Goal: Task Accomplishment & Management: Complete application form

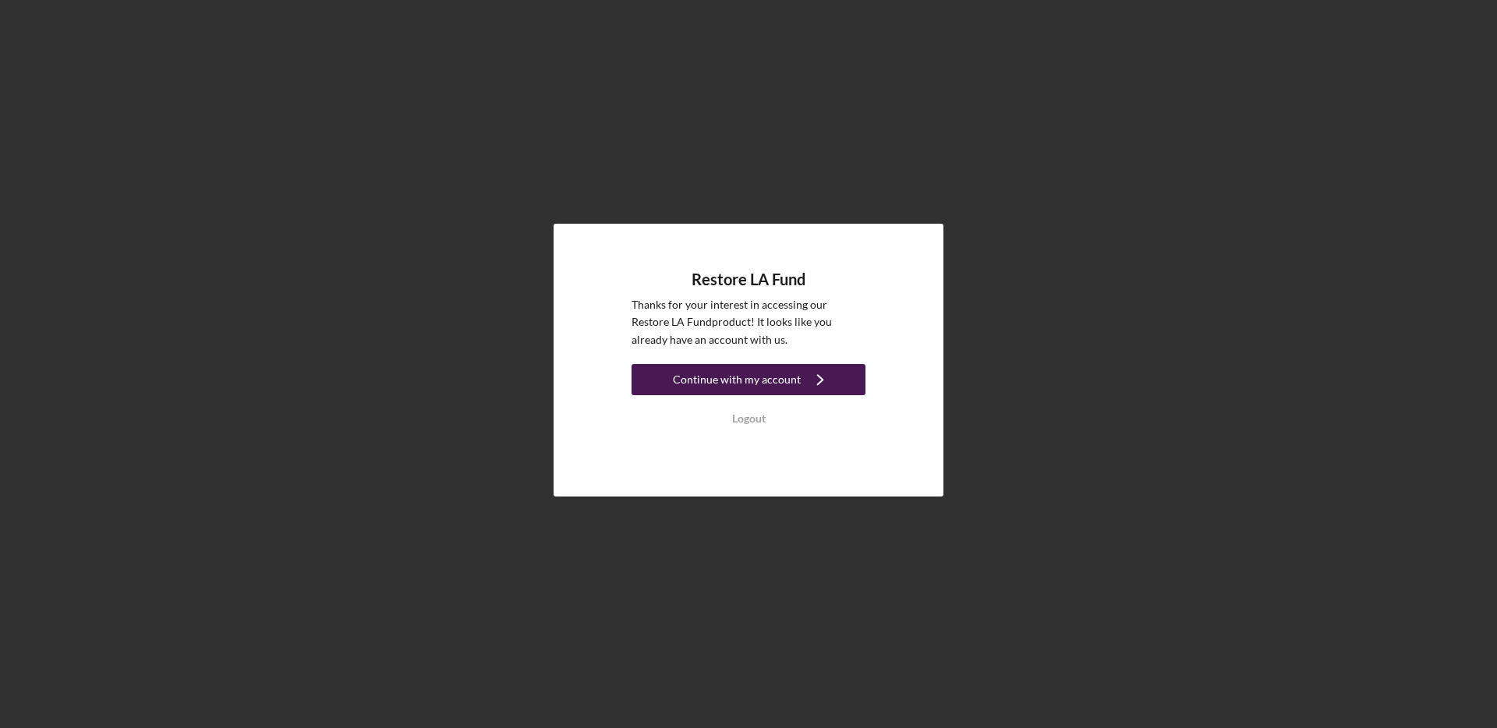
click at [776, 388] on div "Continue with my account" at bounding box center [737, 379] width 128 height 31
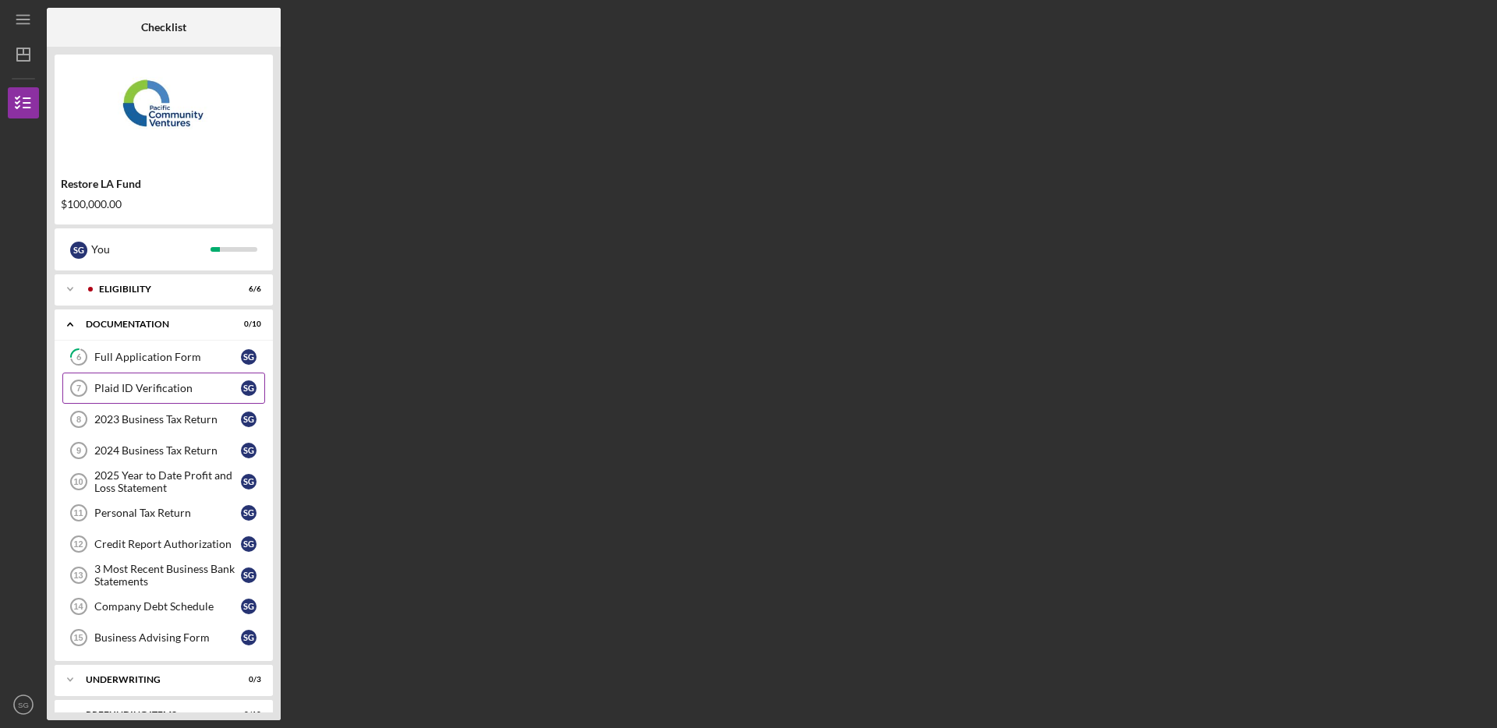
click at [162, 395] on div "Plaid ID Verification" at bounding box center [167, 388] width 147 height 12
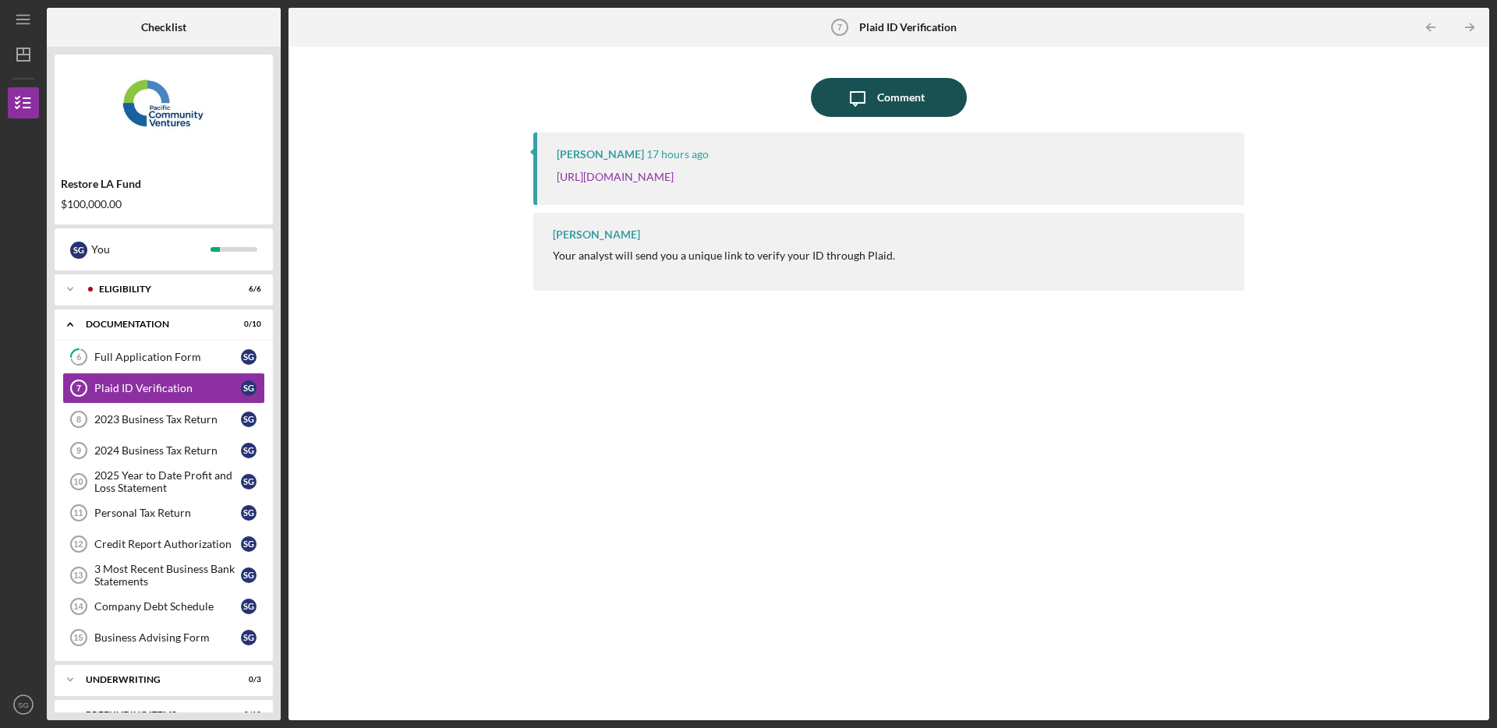
click at [904, 103] on div "Comment" at bounding box center [901, 97] width 48 height 39
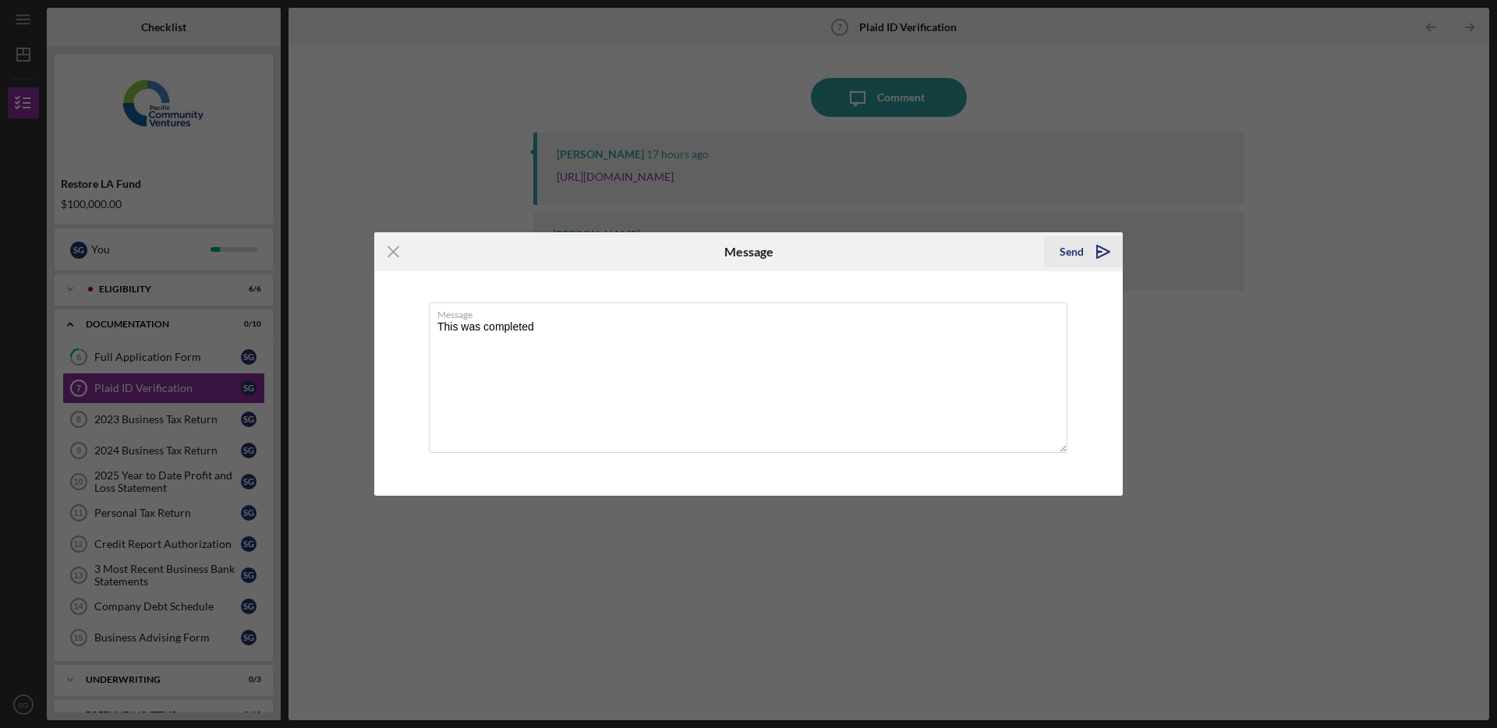
type textarea "This was completed"
click at [1078, 249] on div "Send" at bounding box center [1072, 251] width 24 height 31
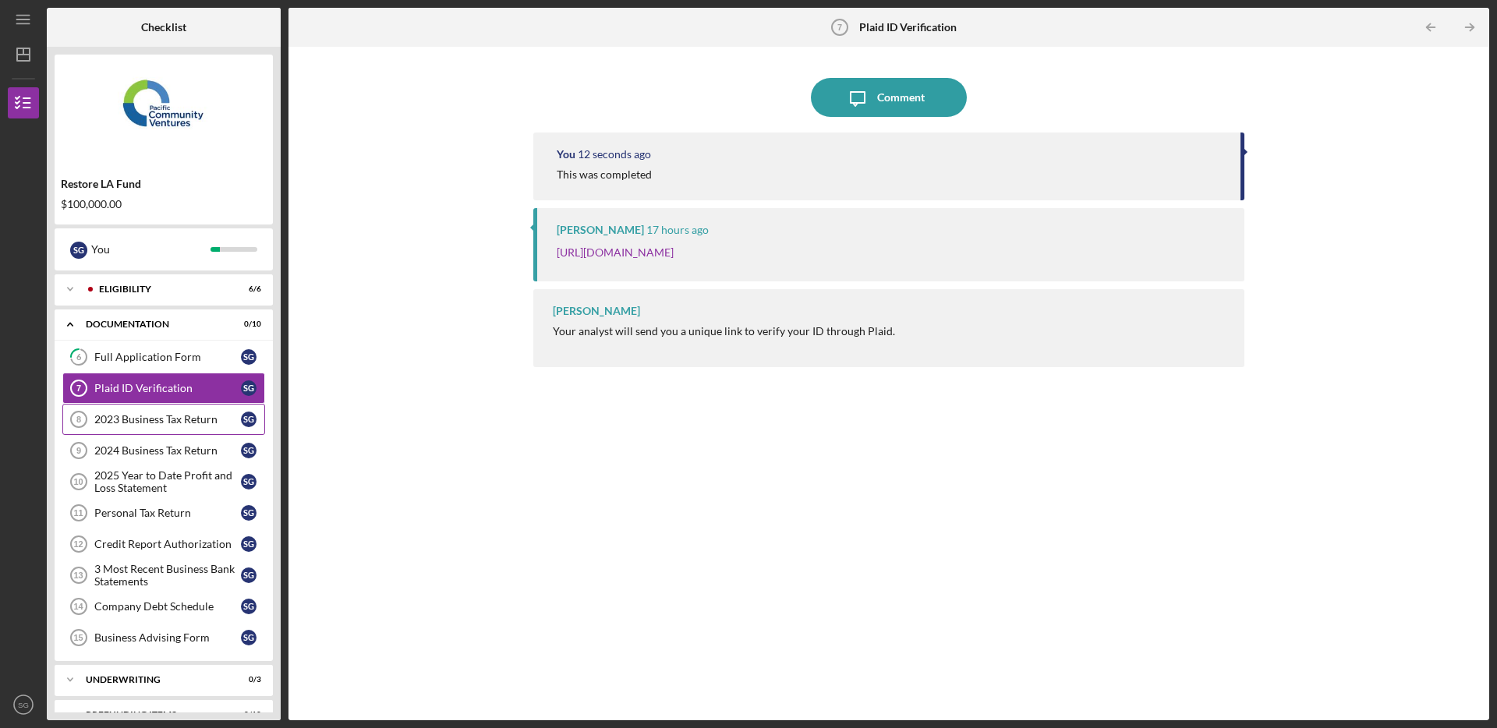
click at [159, 407] on link "2023 Business Tax Return 8 2023 Business Tax Return S G" at bounding box center [163, 419] width 203 height 31
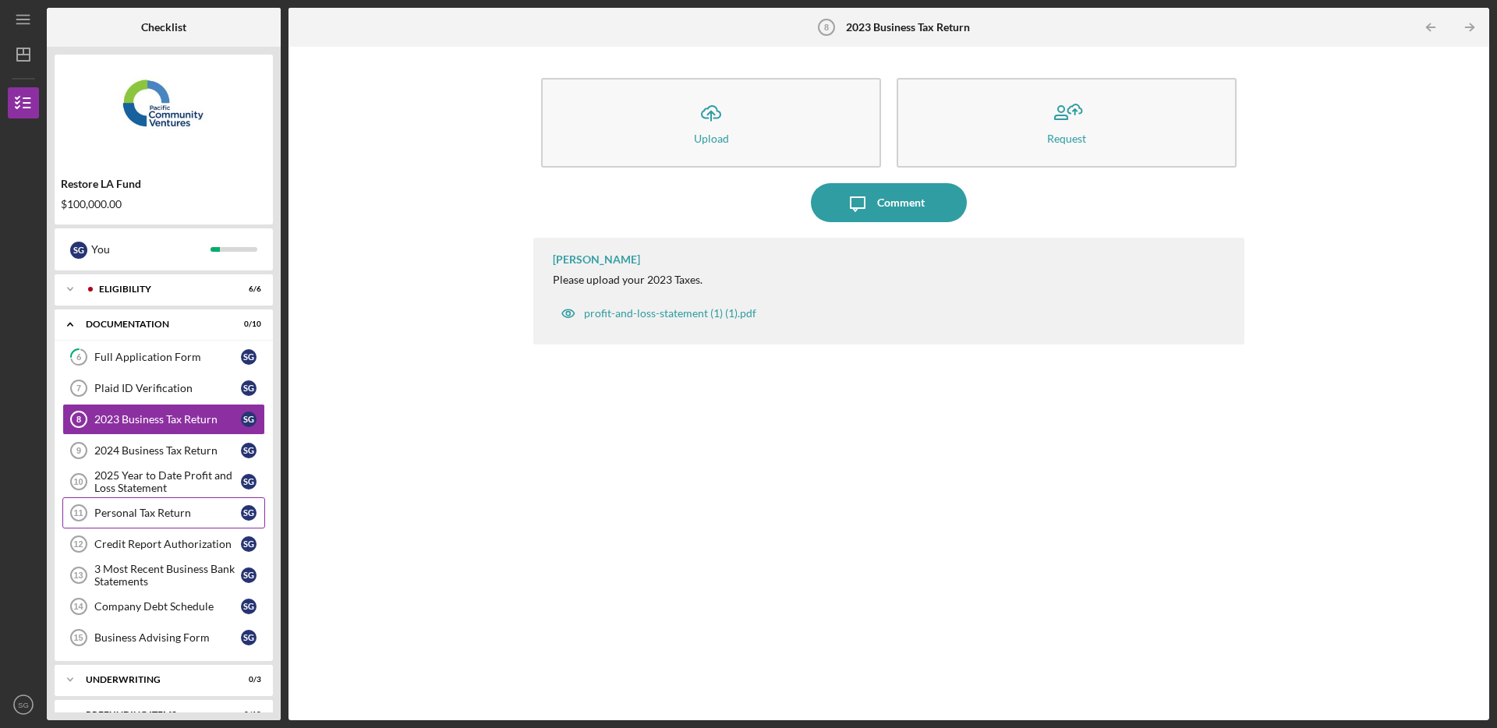
scroll to position [27, 0]
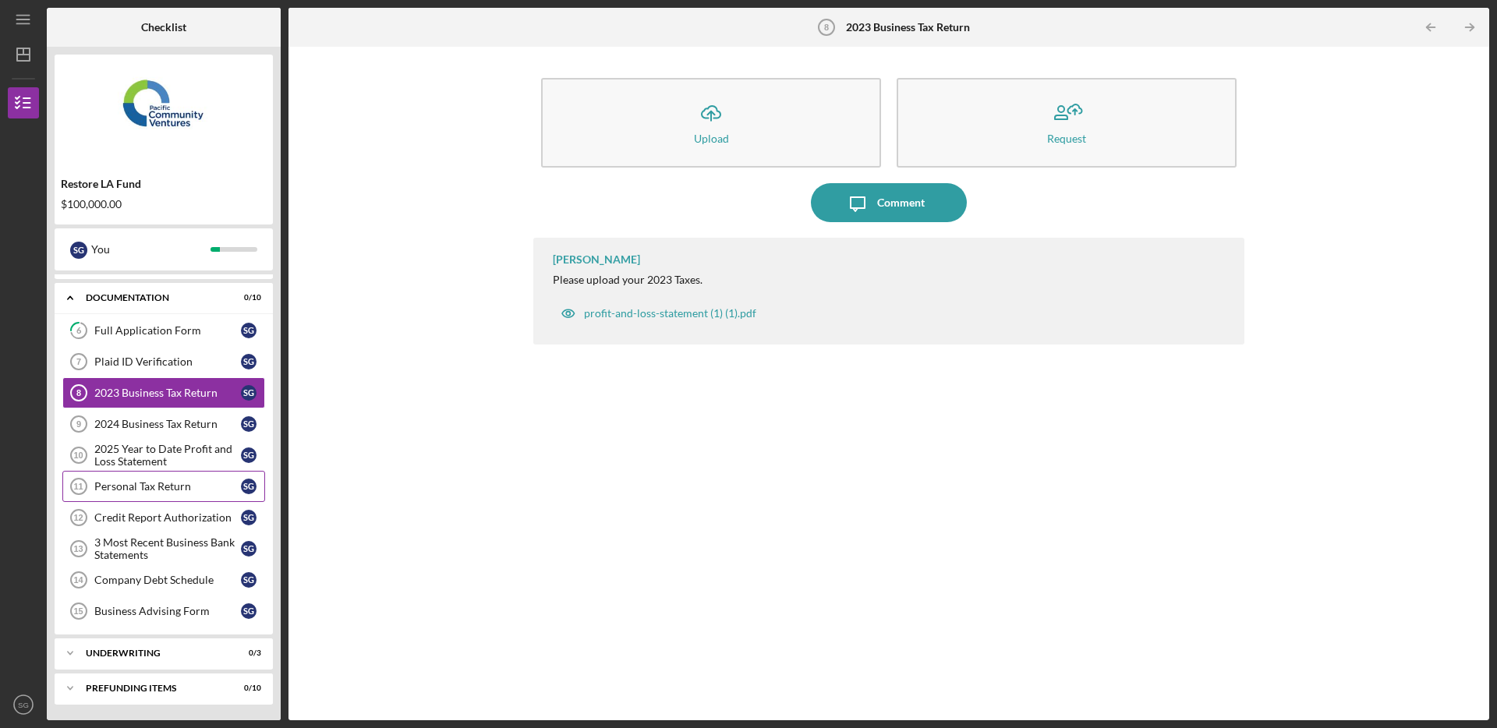
click at [156, 491] on div "Personal Tax Return" at bounding box center [167, 486] width 147 height 12
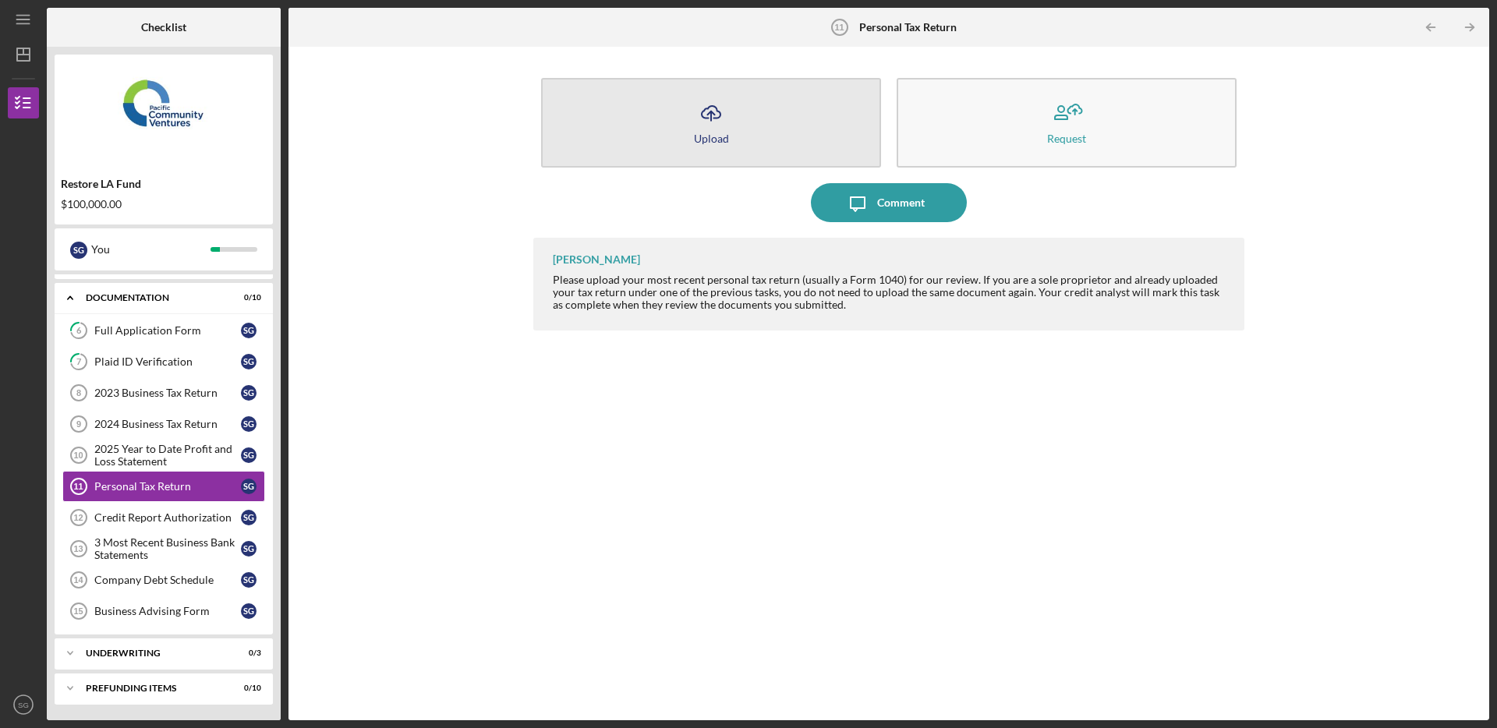
click at [685, 108] on button "Icon/Upload Upload" at bounding box center [711, 123] width 340 height 90
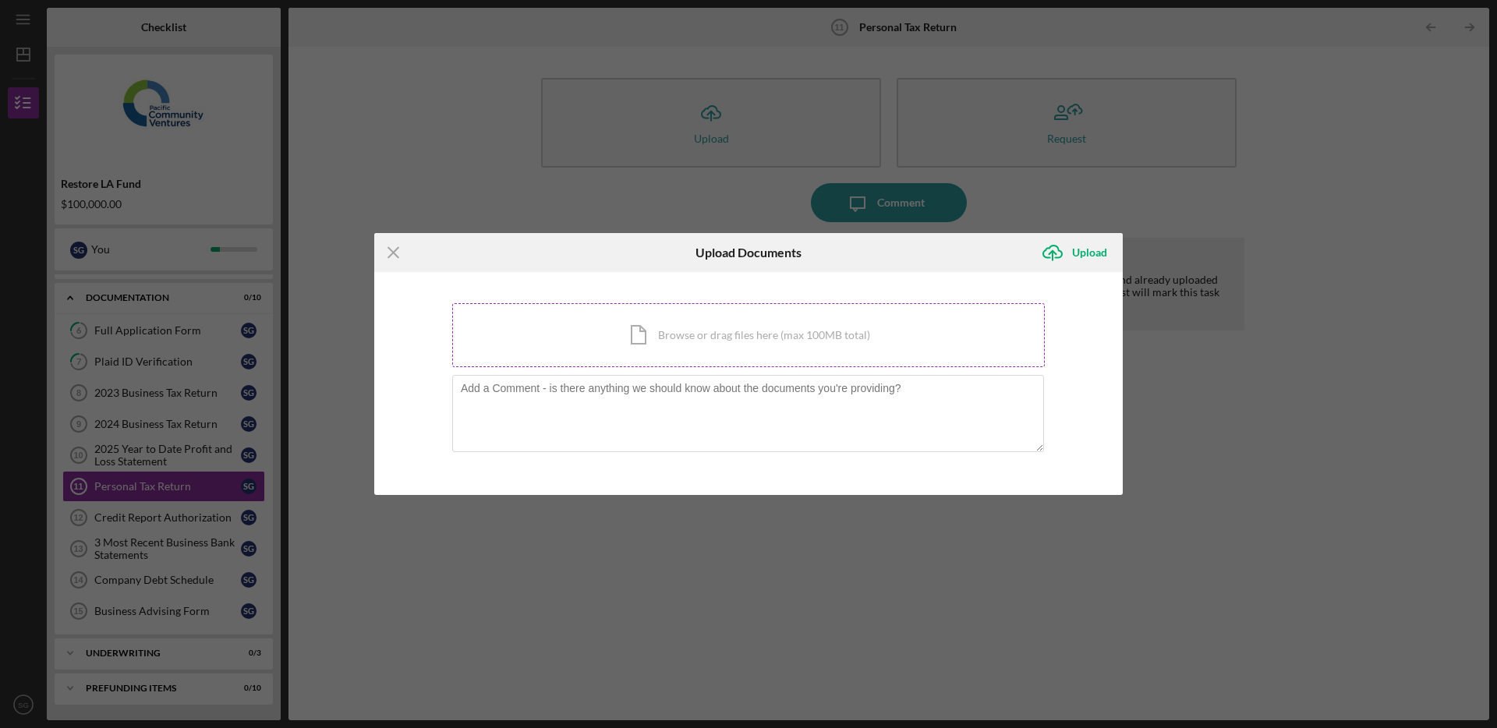
click at [607, 325] on div "Icon/Document Browse or drag files here (max 100MB total) Tap to choose files o…" at bounding box center [748, 335] width 593 height 64
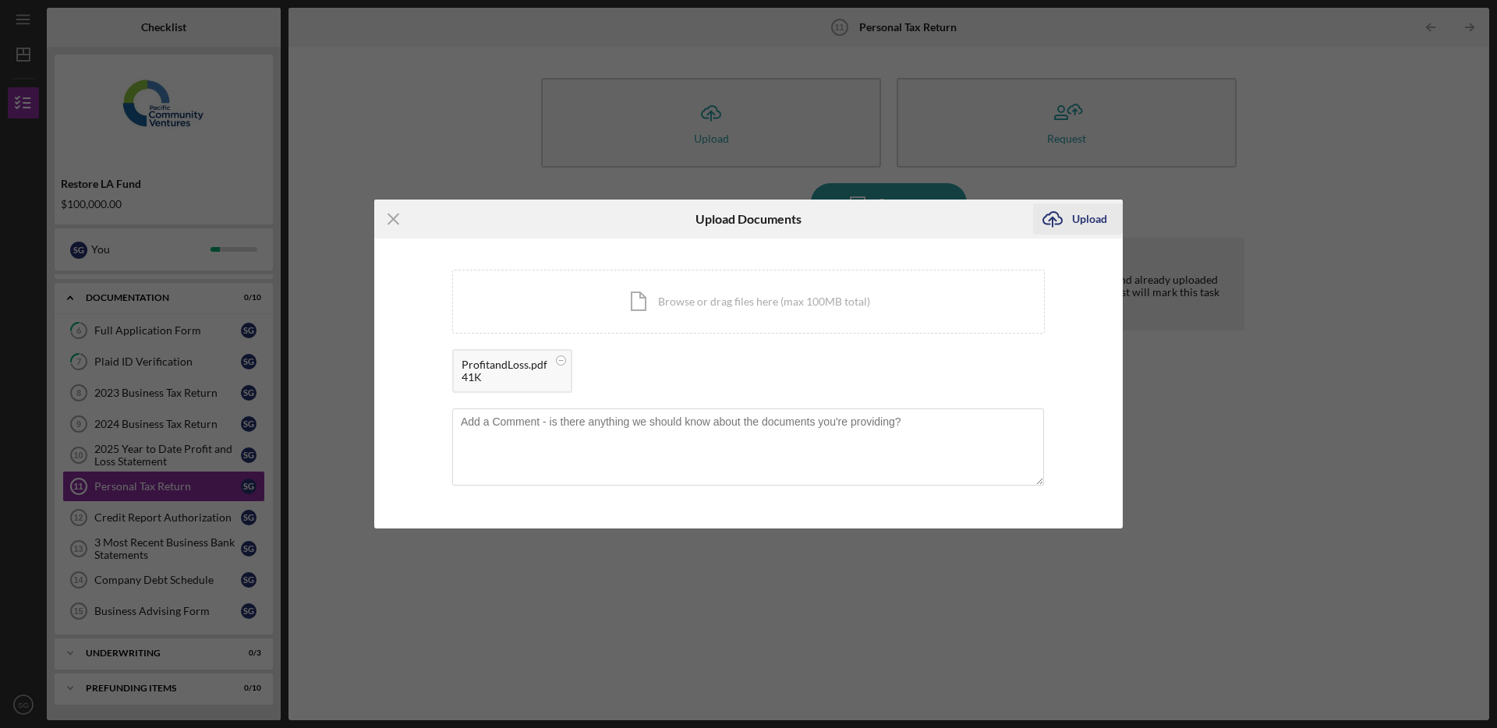
click at [1076, 225] on div "Upload" at bounding box center [1089, 218] width 35 height 31
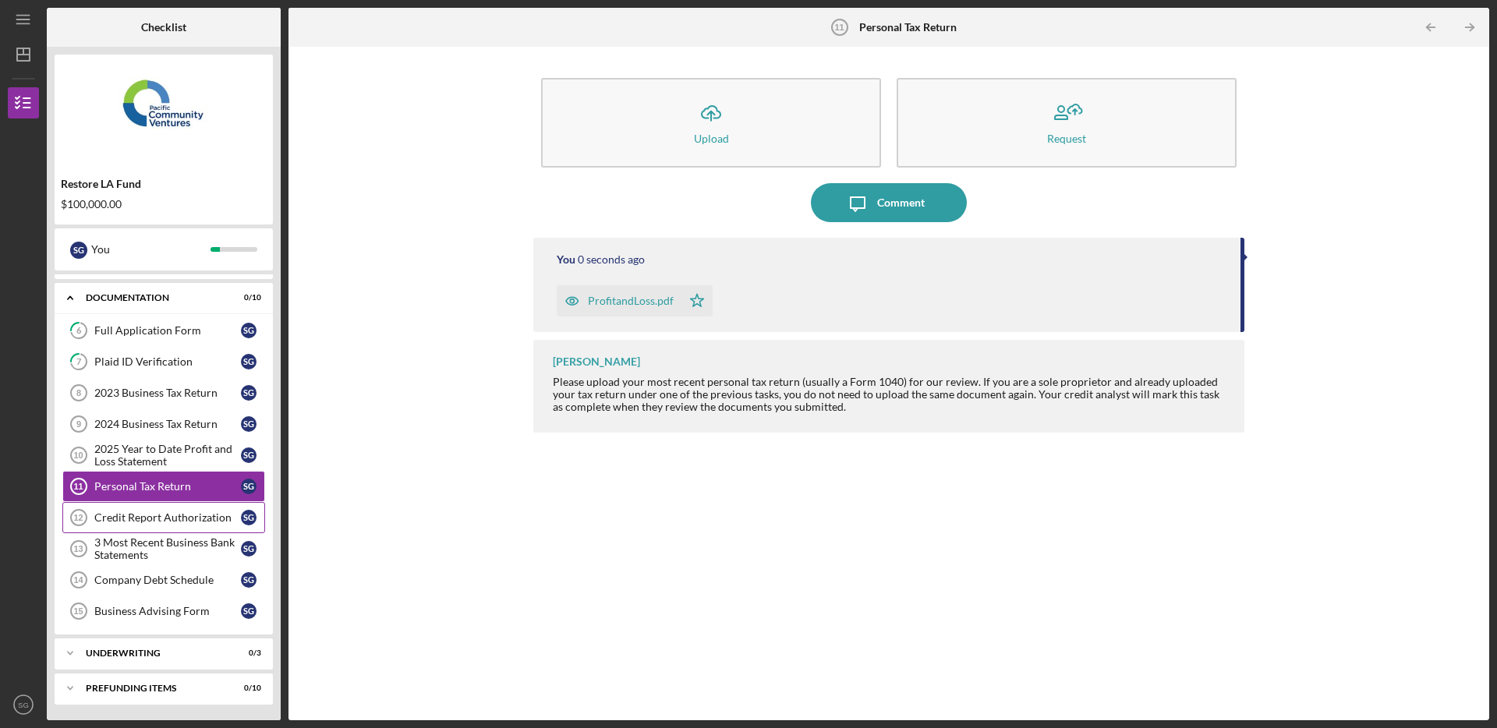
click at [177, 522] on div "Credit Report Authorization" at bounding box center [167, 517] width 147 height 12
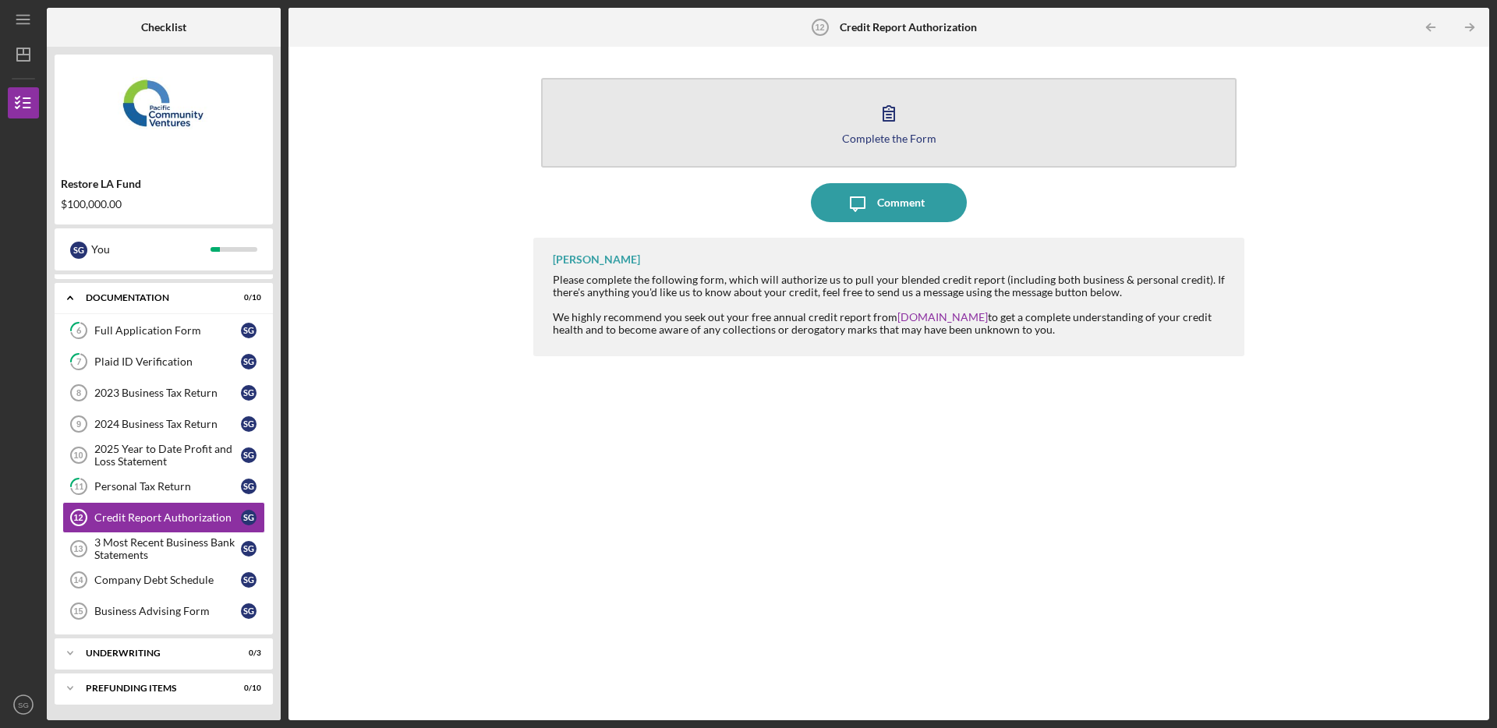
click at [953, 108] on button "Complete the Form Form" at bounding box center [888, 123] width 695 height 90
click at [871, 120] on icon "button" at bounding box center [888, 113] width 39 height 39
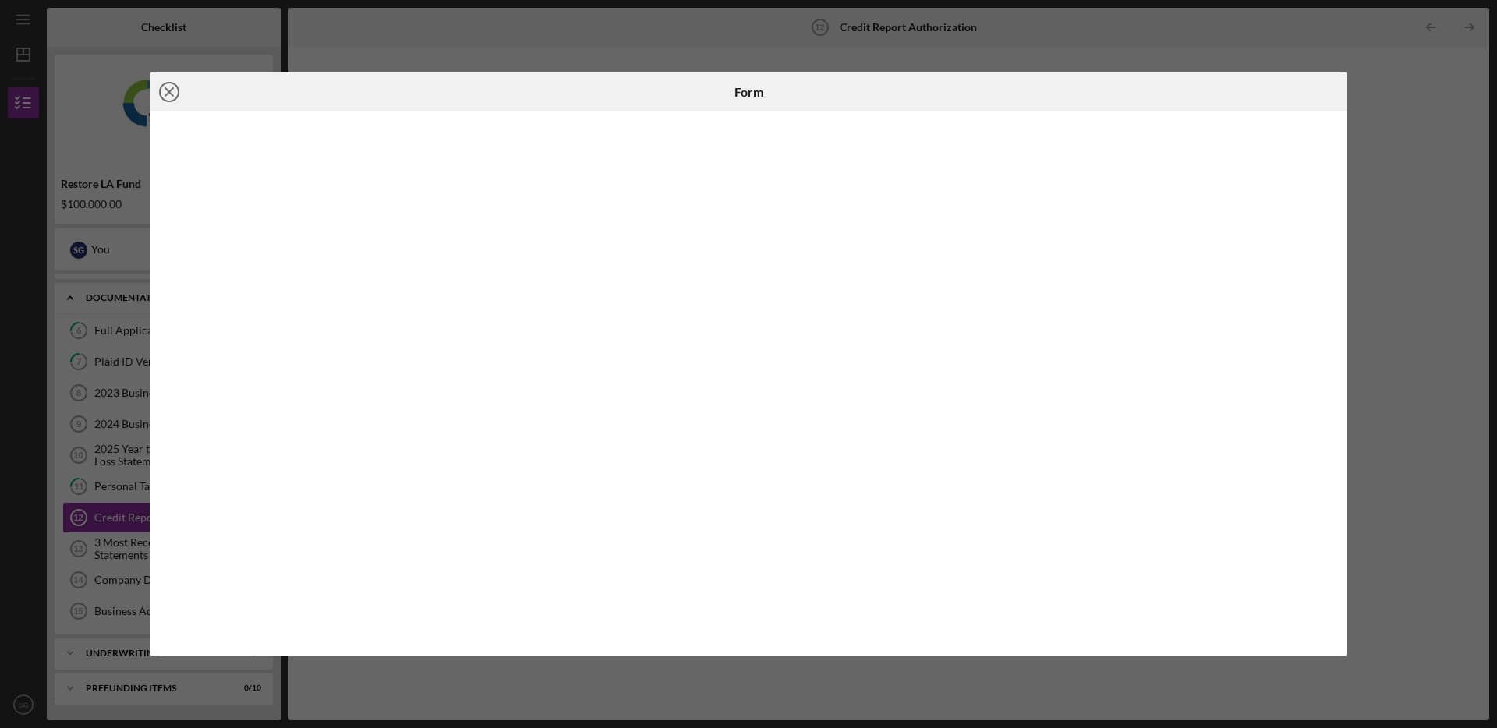
click at [174, 91] on icon "Icon/Close" at bounding box center [169, 92] width 39 height 39
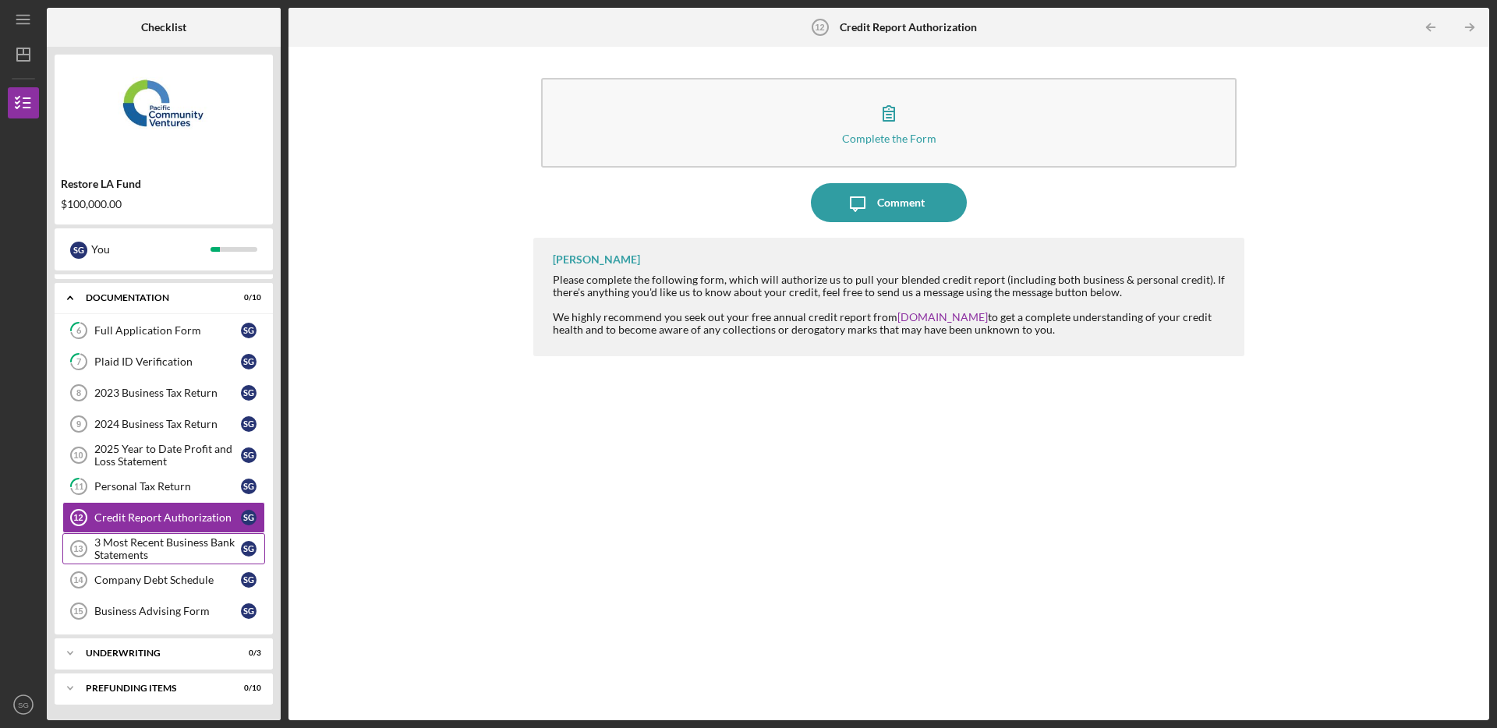
click at [185, 555] on div "3 Most Recent Business Bank Statements" at bounding box center [167, 548] width 147 height 25
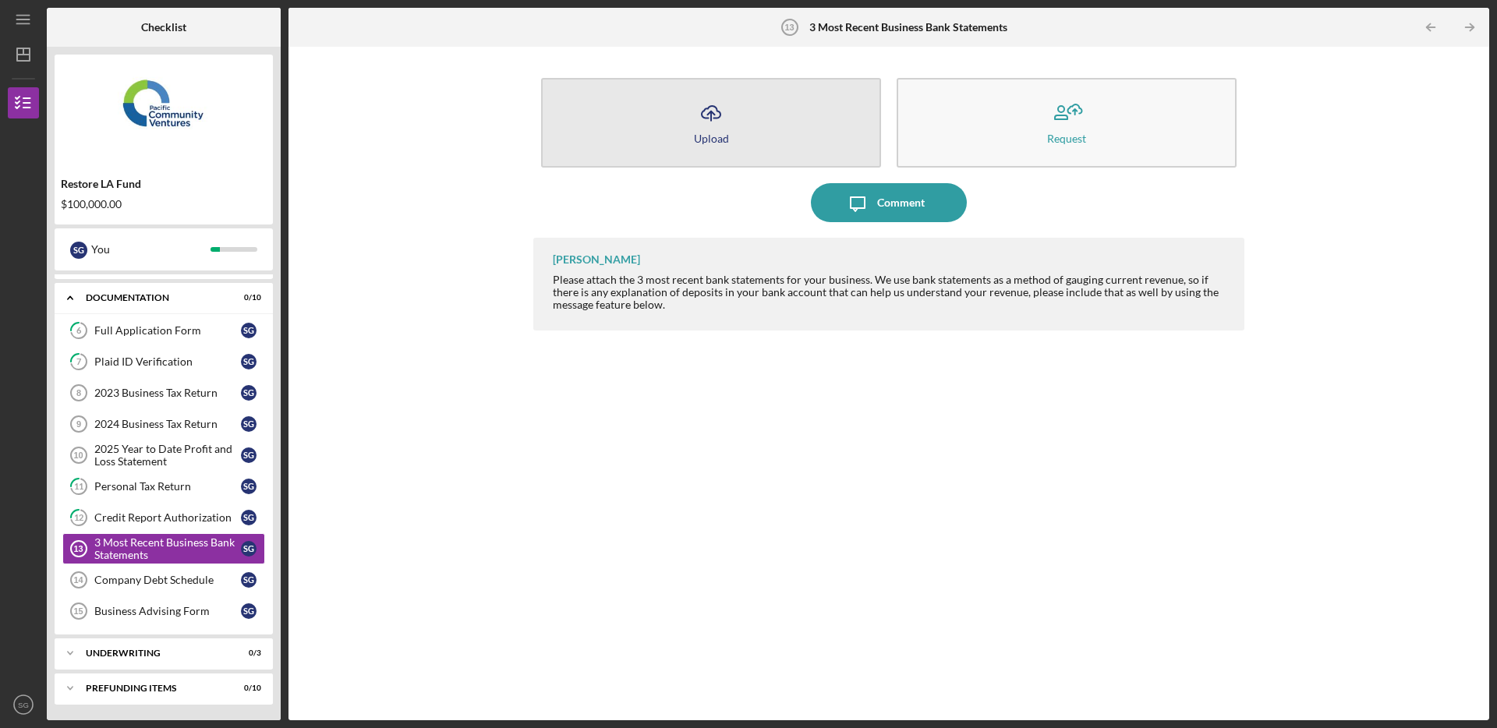
click at [706, 133] on div "Upload" at bounding box center [711, 139] width 35 height 12
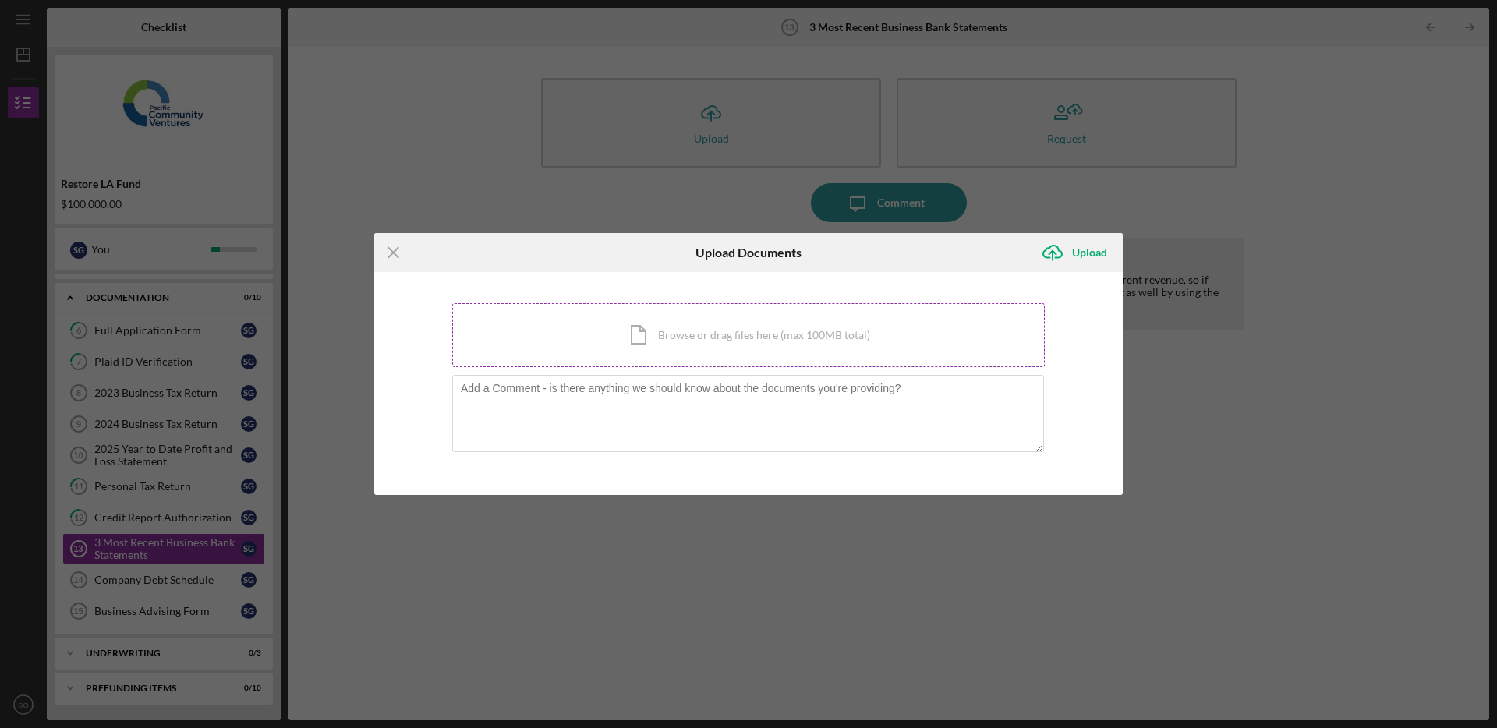
click at [643, 326] on div "Icon/Document Browse or drag files here (max 100MB total) Tap to choose files o…" at bounding box center [748, 335] width 593 height 64
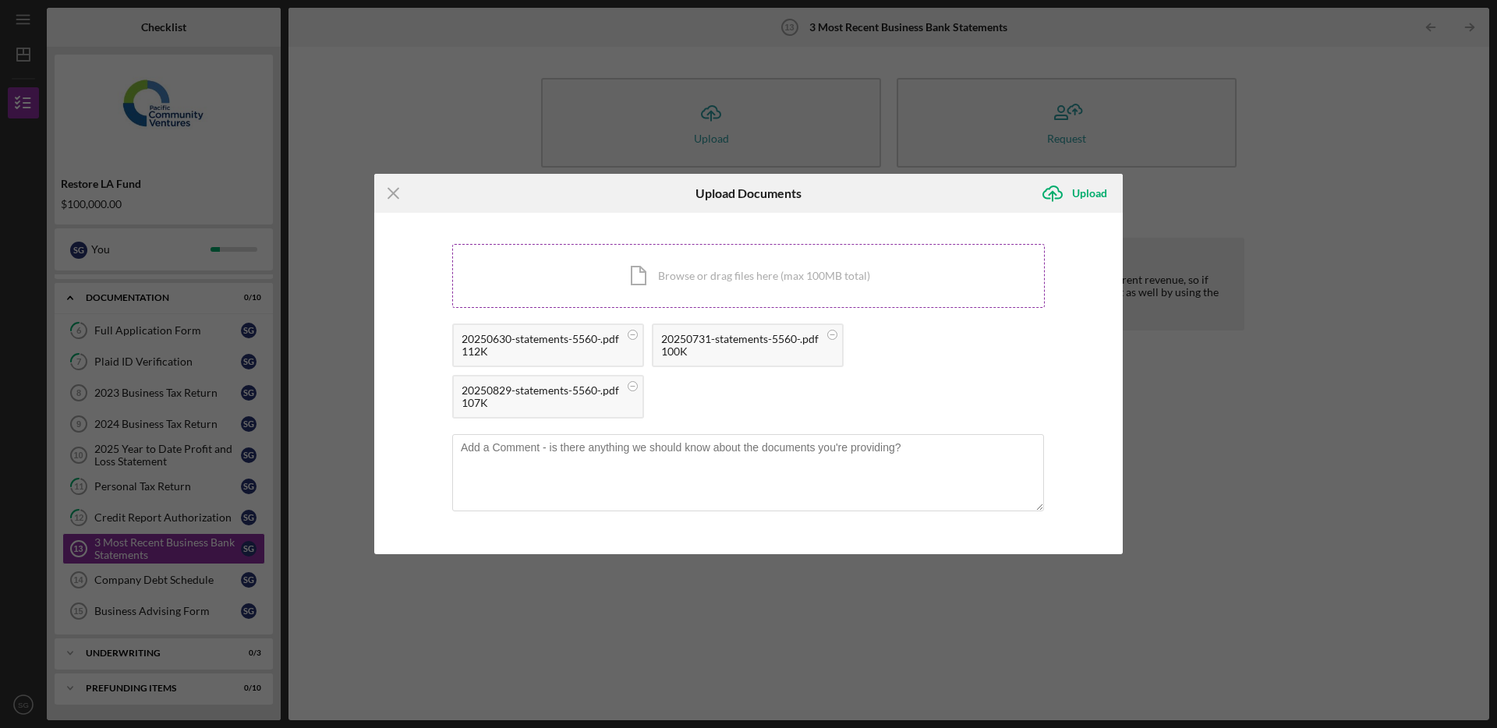
click at [649, 390] on div "20250630-statements-5560-.pdf 112K 20250731-statements-5560-.pdf 100K 20250829-…" at bounding box center [748, 375] width 593 height 103
click at [643, 469] on textarea at bounding box center [748, 472] width 592 height 76
type textarea "We just finished a major expansion buildout so there is a lot of cash going out"
click at [1076, 194] on div "Upload" at bounding box center [1089, 193] width 35 height 31
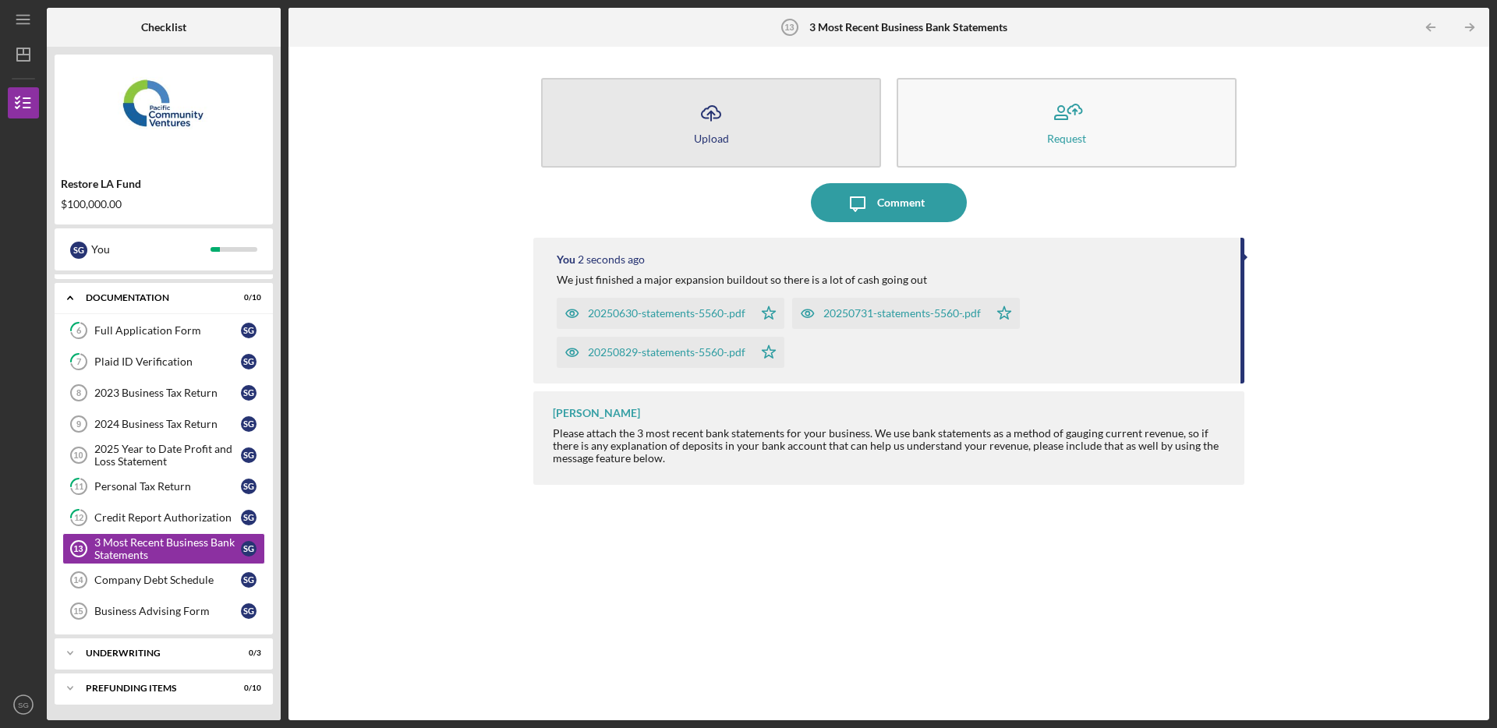
click at [753, 126] on button "Icon/Upload Upload" at bounding box center [711, 123] width 340 height 90
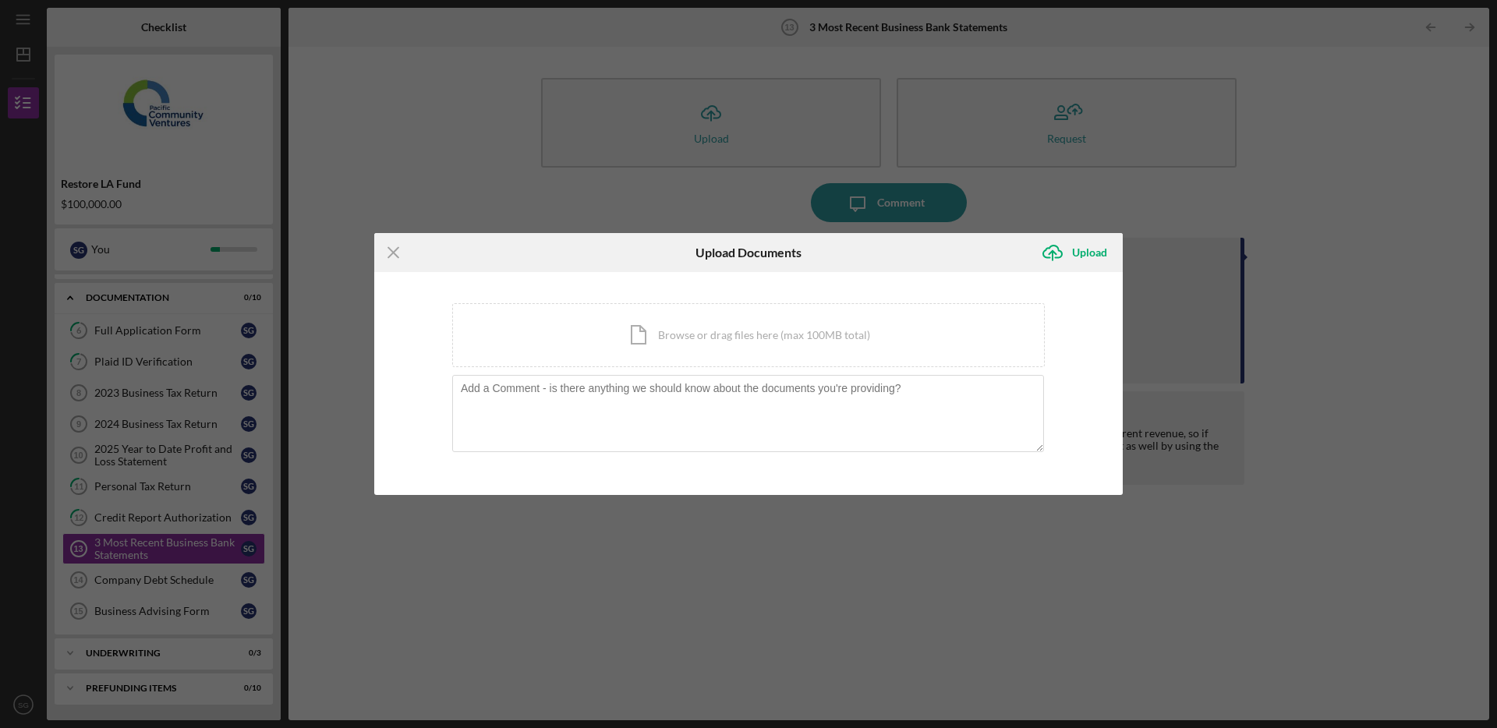
click at [380, 253] on icon "Icon/Menu Close" at bounding box center [393, 252] width 39 height 39
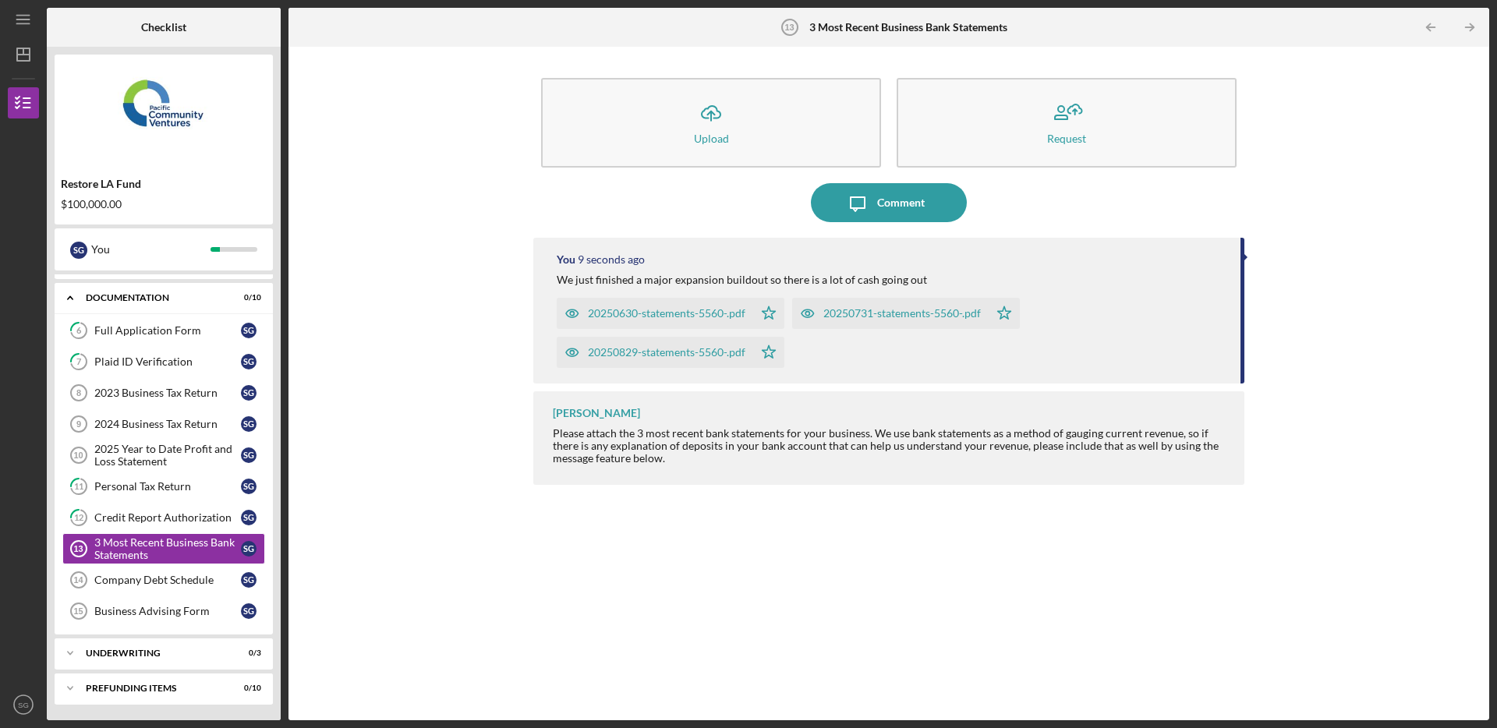
click at [1301, 410] on div "Icon/Upload Upload Request Icon/Message Comment You 9 seconds ago We just finis…" at bounding box center [888, 384] width 1185 height 658
click at [176, 590] on link "Company Debt Schedule 14 Company Debt Schedule S G" at bounding box center [163, 579] width 203 height 31
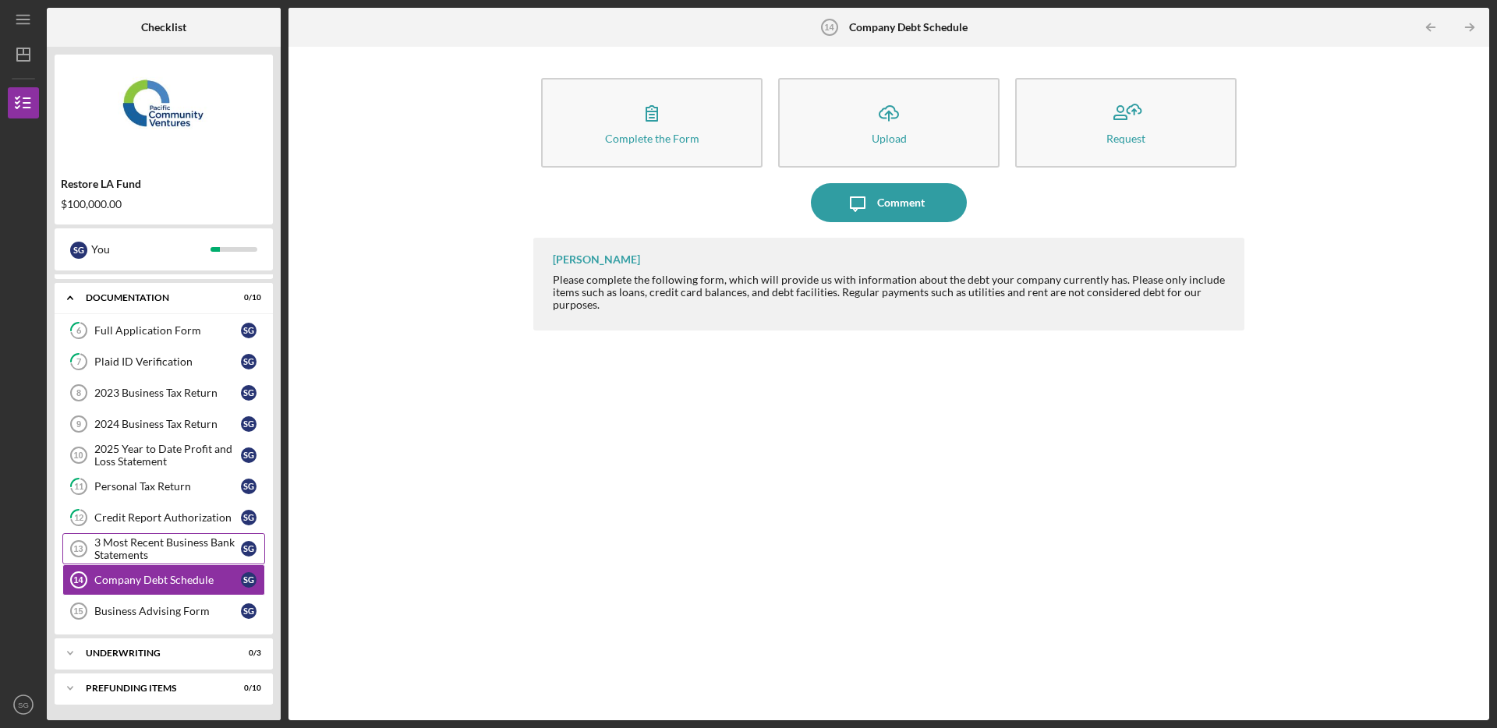
click at [156, 557] on div "3 Most Recent Business Bank Statements" at bounding box center [167, 548] width 147 height 25
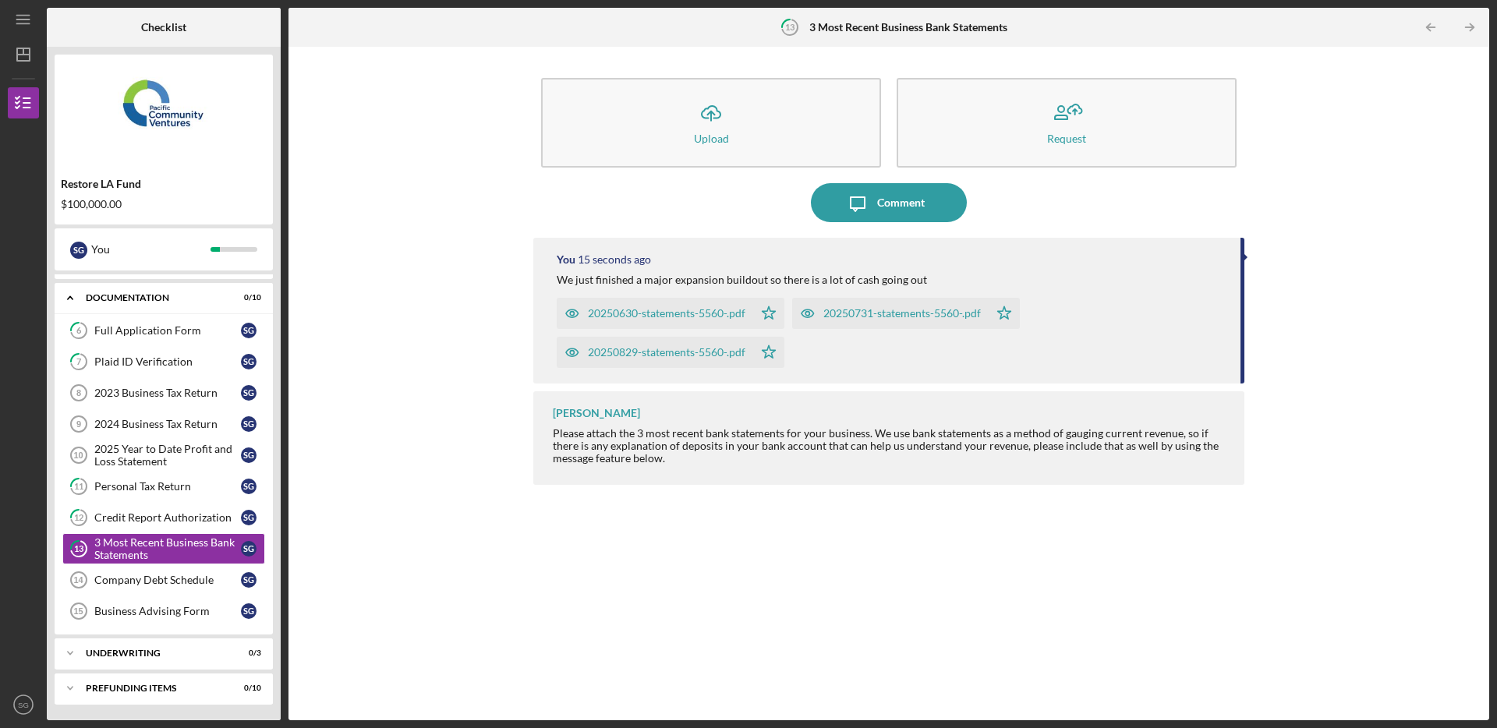
drag, startPoint x: 713, startPoint y: 254, endPoint x: 961, endPoint y: 286, distance: 250.8
click at [714, 254] on div "You 15 seconds ago" at bounding box center [891, 259] width 668 height 12
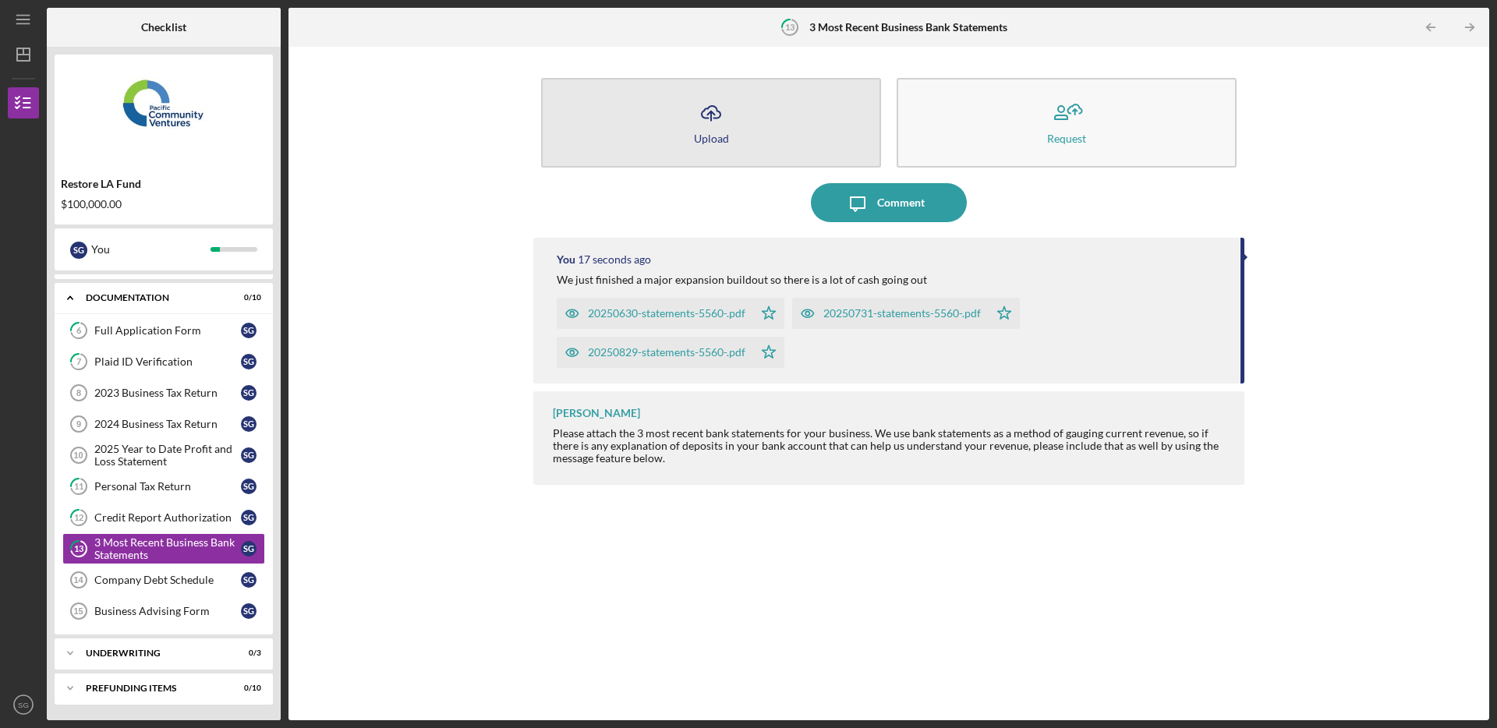
click at [706, 118] on icon "button" at bounding box center [711, 112] width 19 height 12
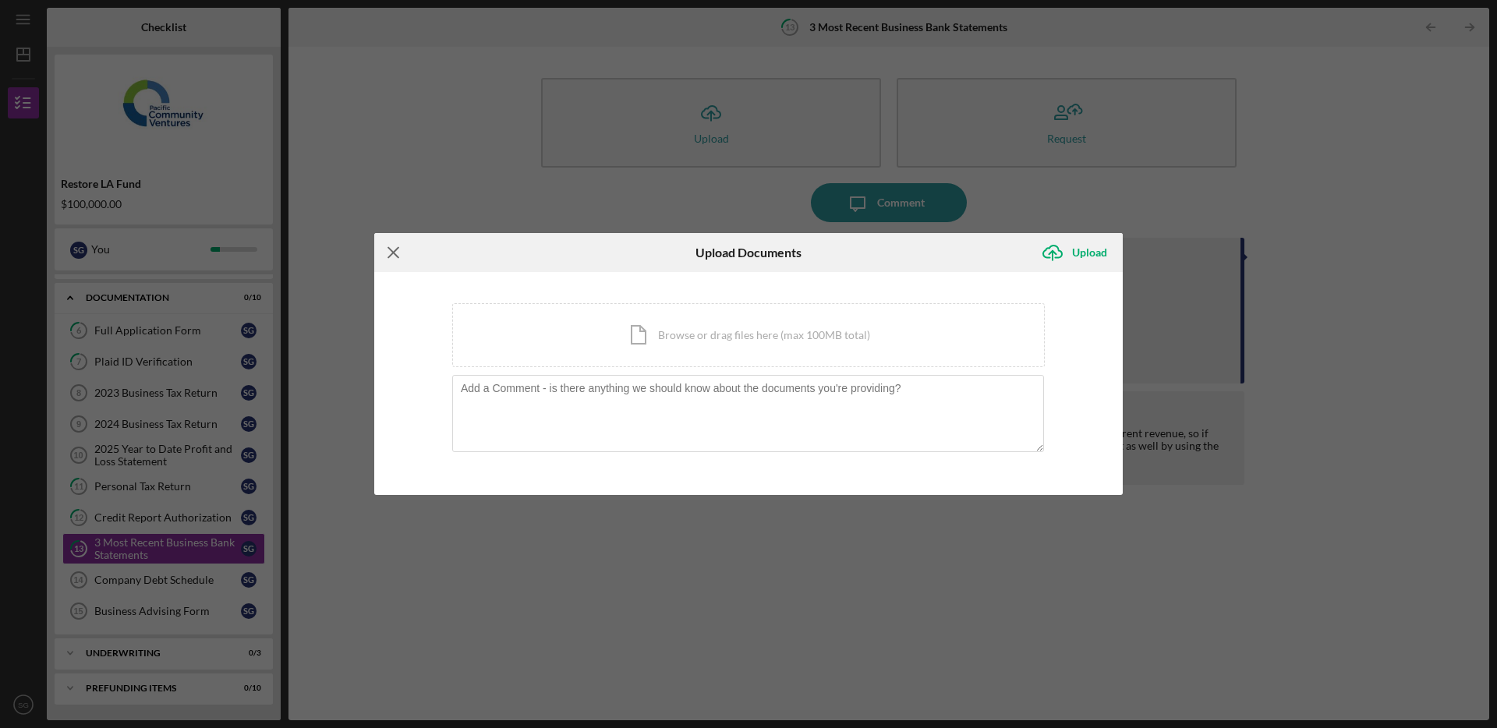
click at [390, 257] on line at bounding box center [393, 253] width 10 height 10
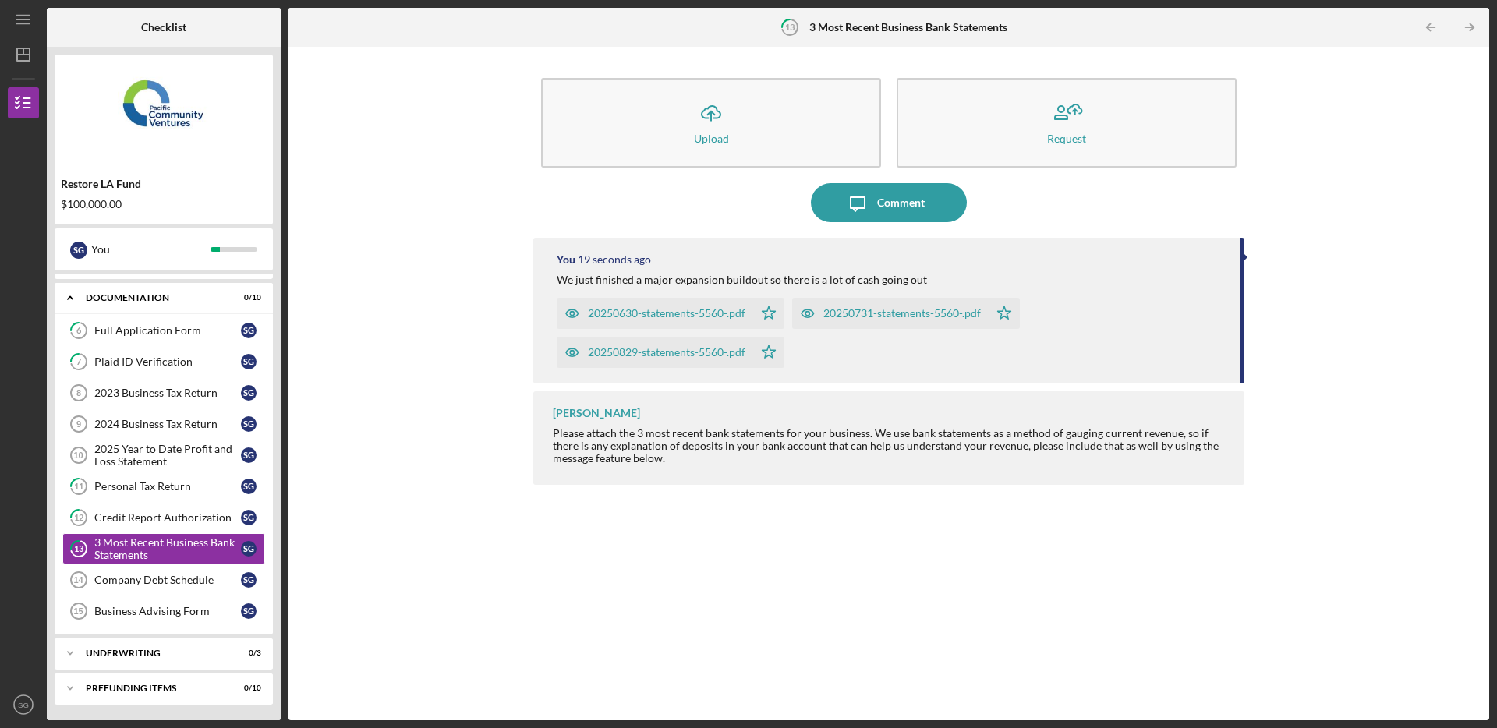
drag, startPoint x: 864, startPoint y: 422, endPoint x: 1324, endPoint y: 129, distance: 545.1
click at [865, 422] on div "[PERSON_NAME] Please attach the 3 most recent bank statements for your business…" at bounding box center [888, 437] width 711 height 93
click at [172, 567] on link "Company Debt Schedule 14 Company Debt Schedule S G" at bounding box center [163, 579] width 203 height 31
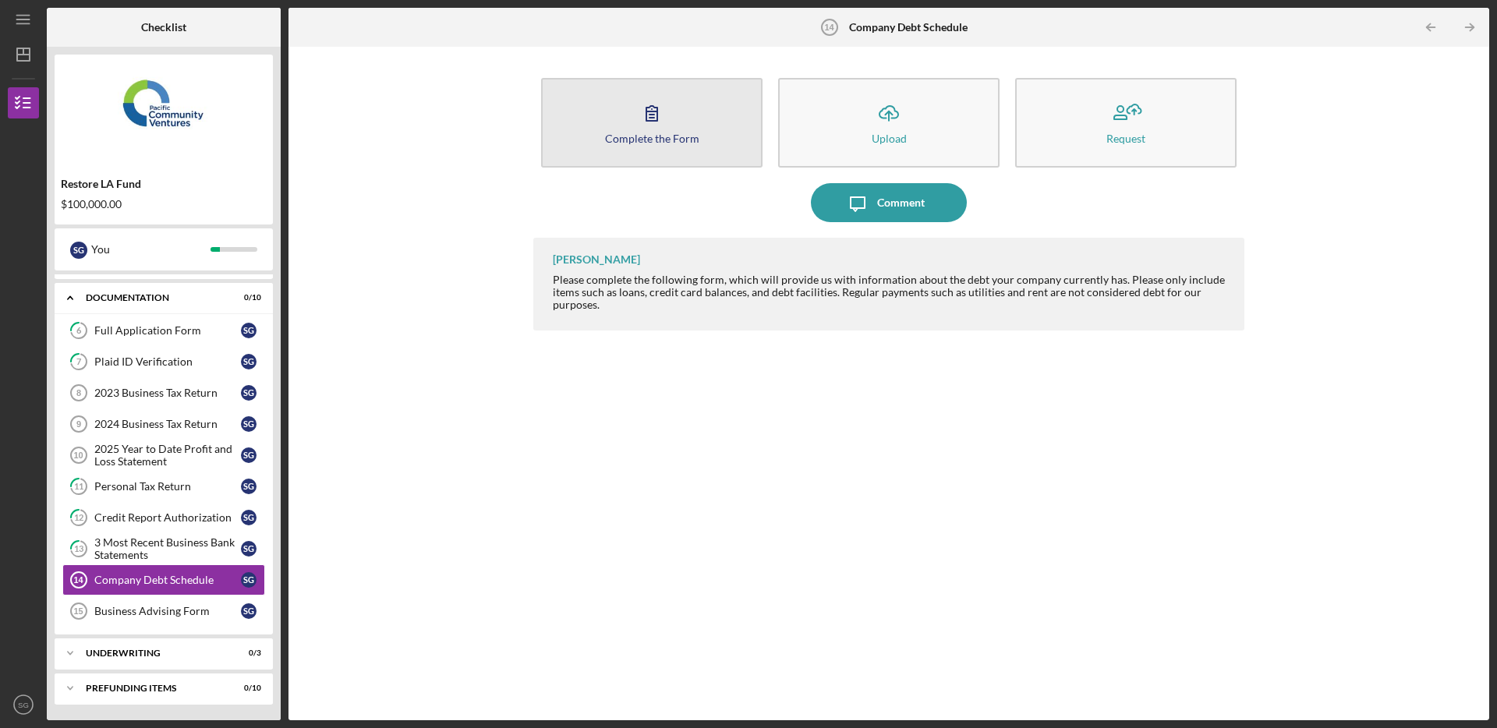
click at [626, 102] on button "Complete the Form Form" at bounding box center [651, 123] width 221 height 90
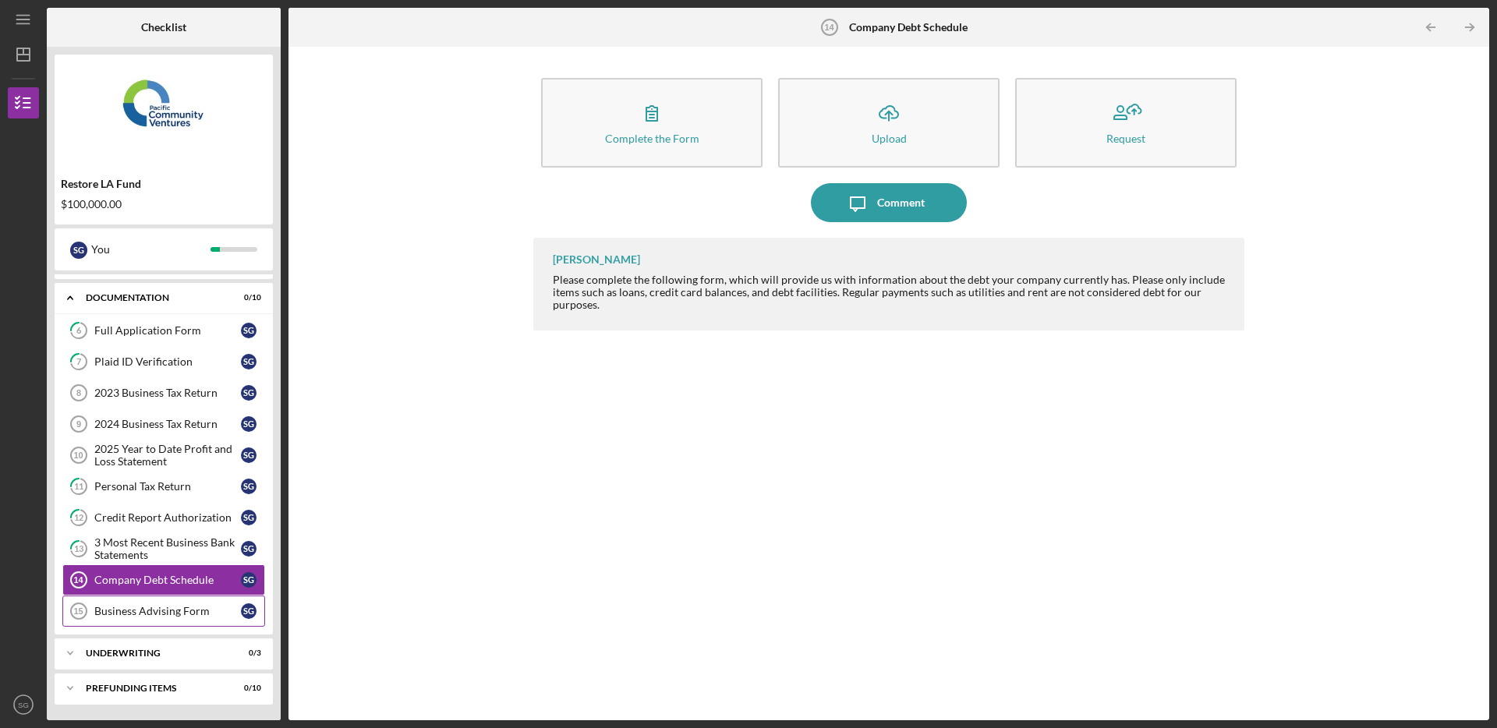
click at [184, 612] on div "Business Advising Form" at bounding box center [167, 611] width 147 height 12
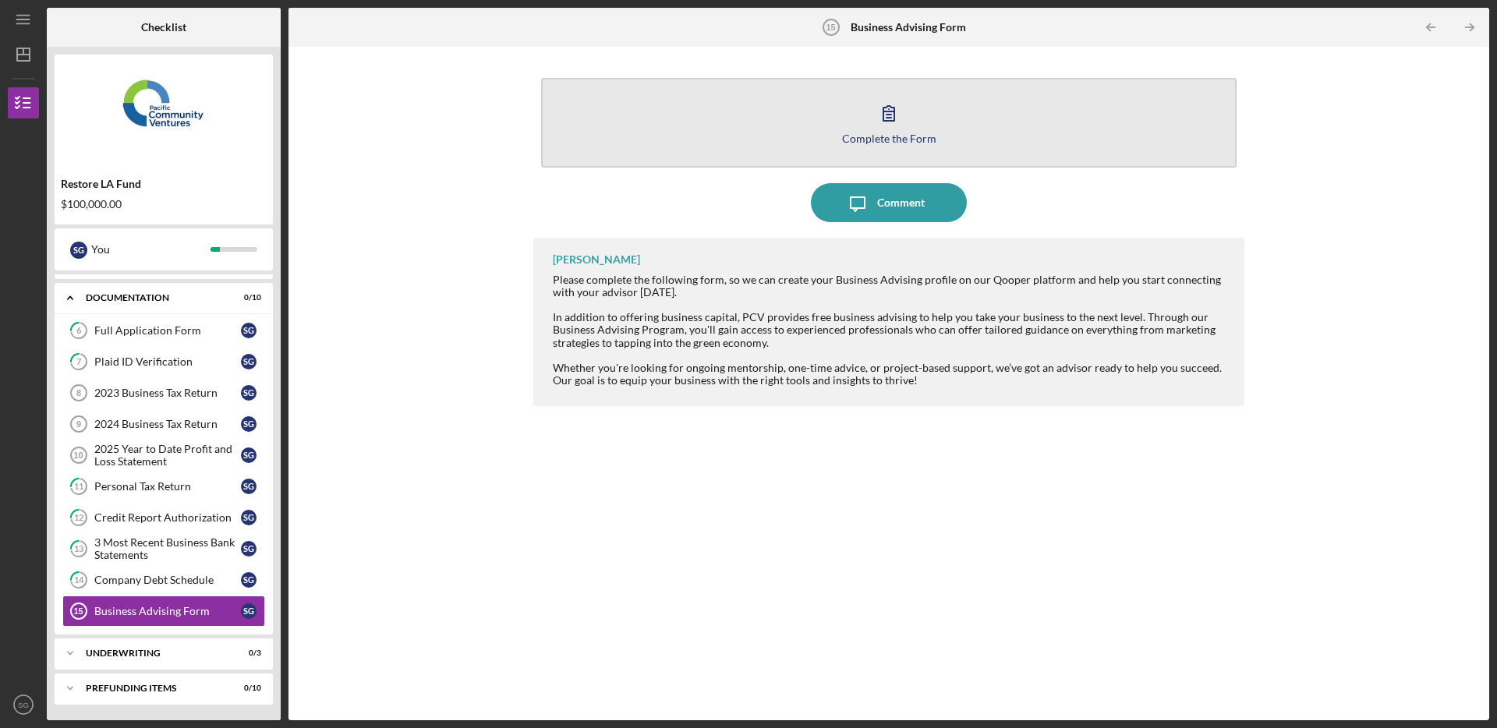
click at [861, 110] on button "Complete the Form Form" at bounding box center [888, 123] width 695 height 90
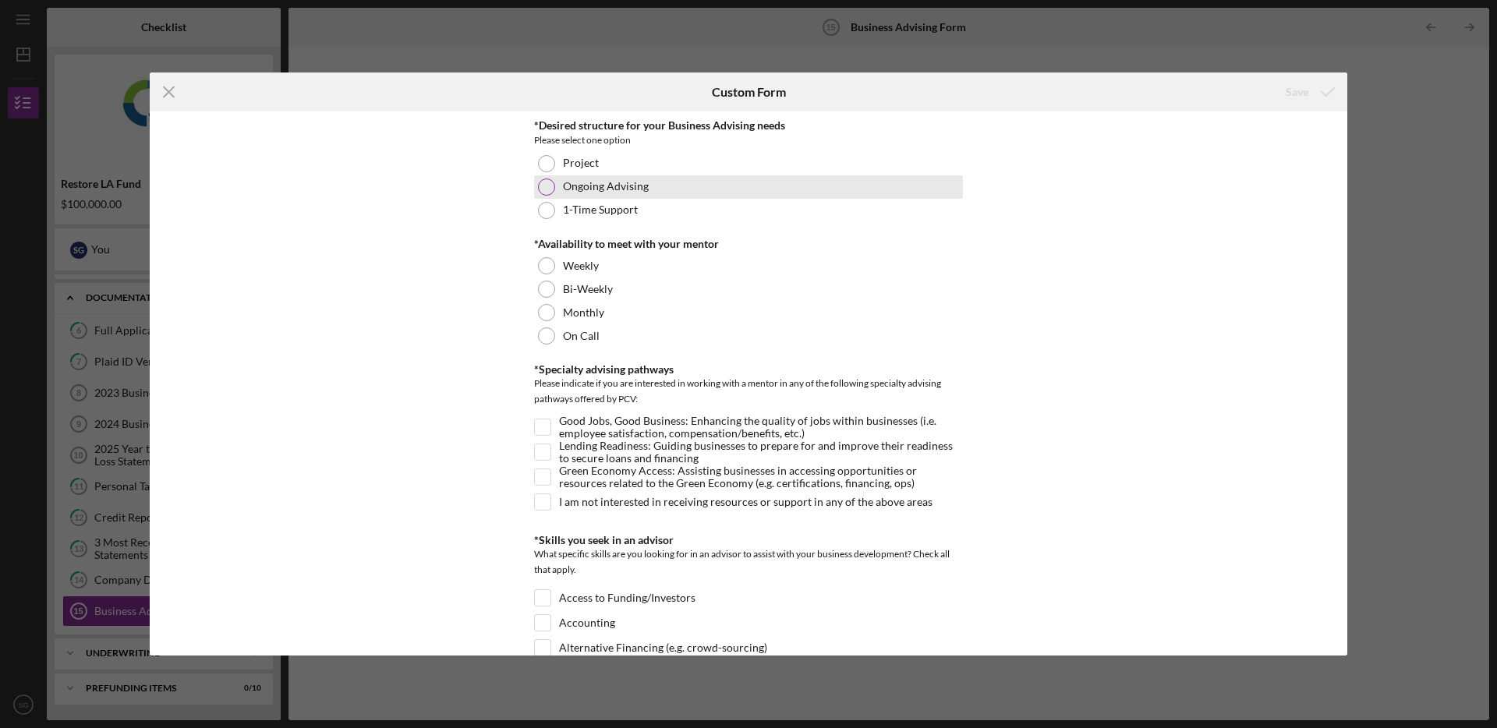
click at [568, 193] on label "Ongoing Advising" at bounding box center [606, 186] width 86 height 12
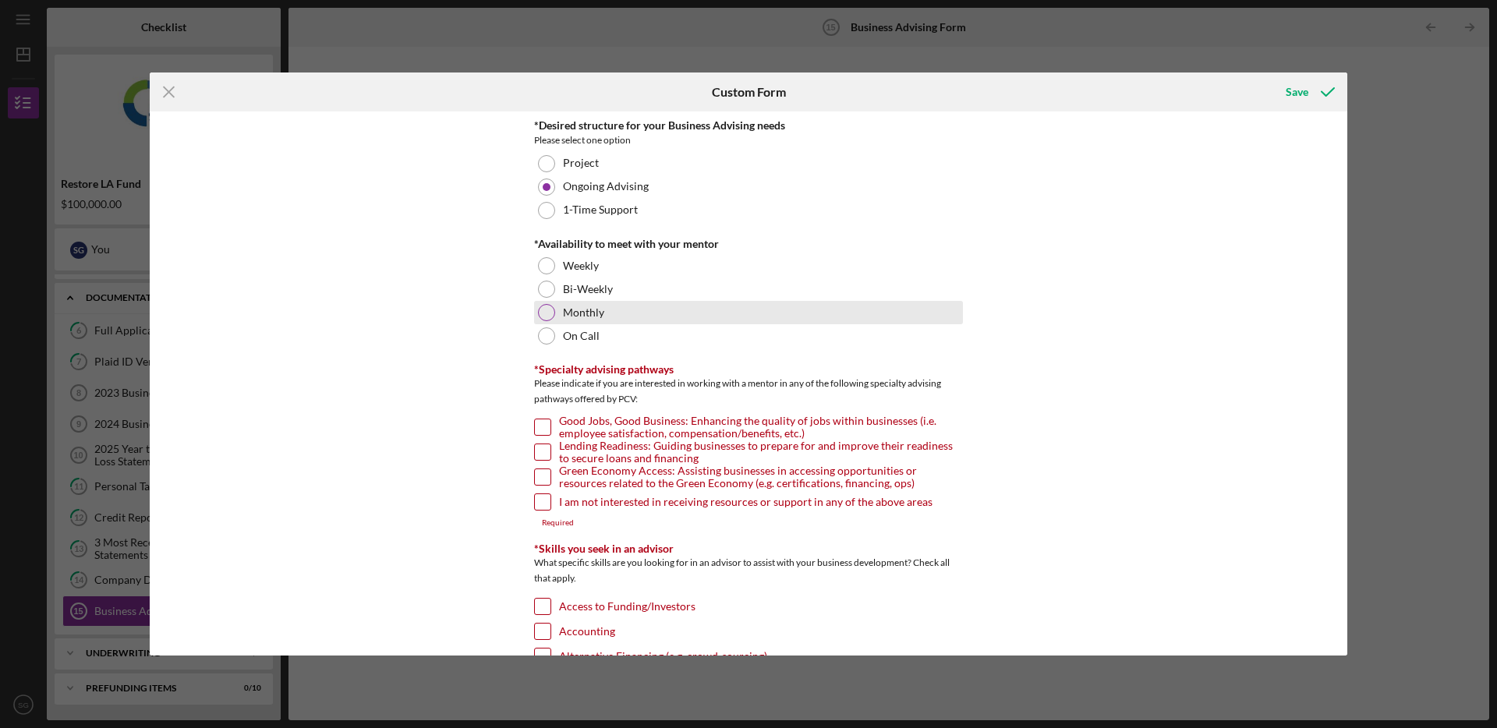
click at [550, 312] on div at bounding box center [546, 312] width 17 height 17
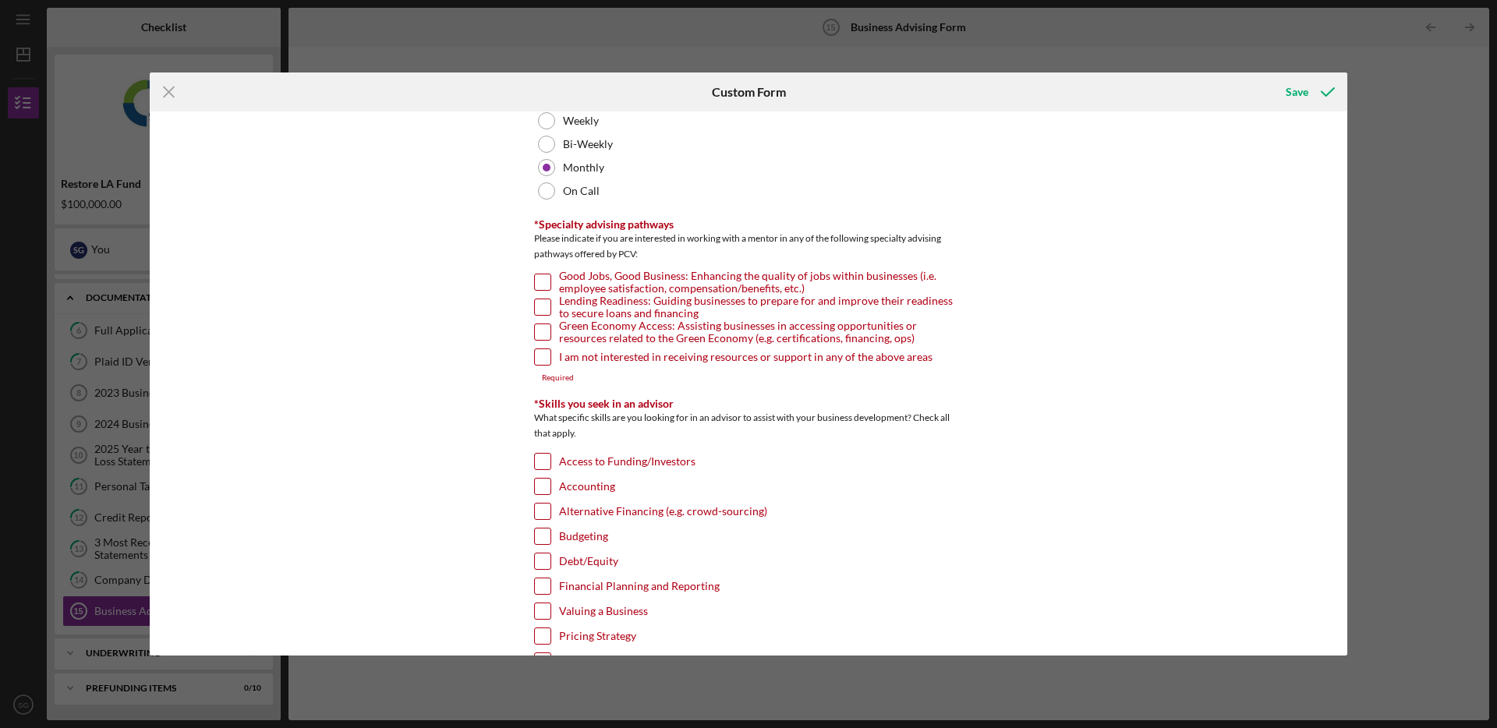
scroll to position [166, 0]
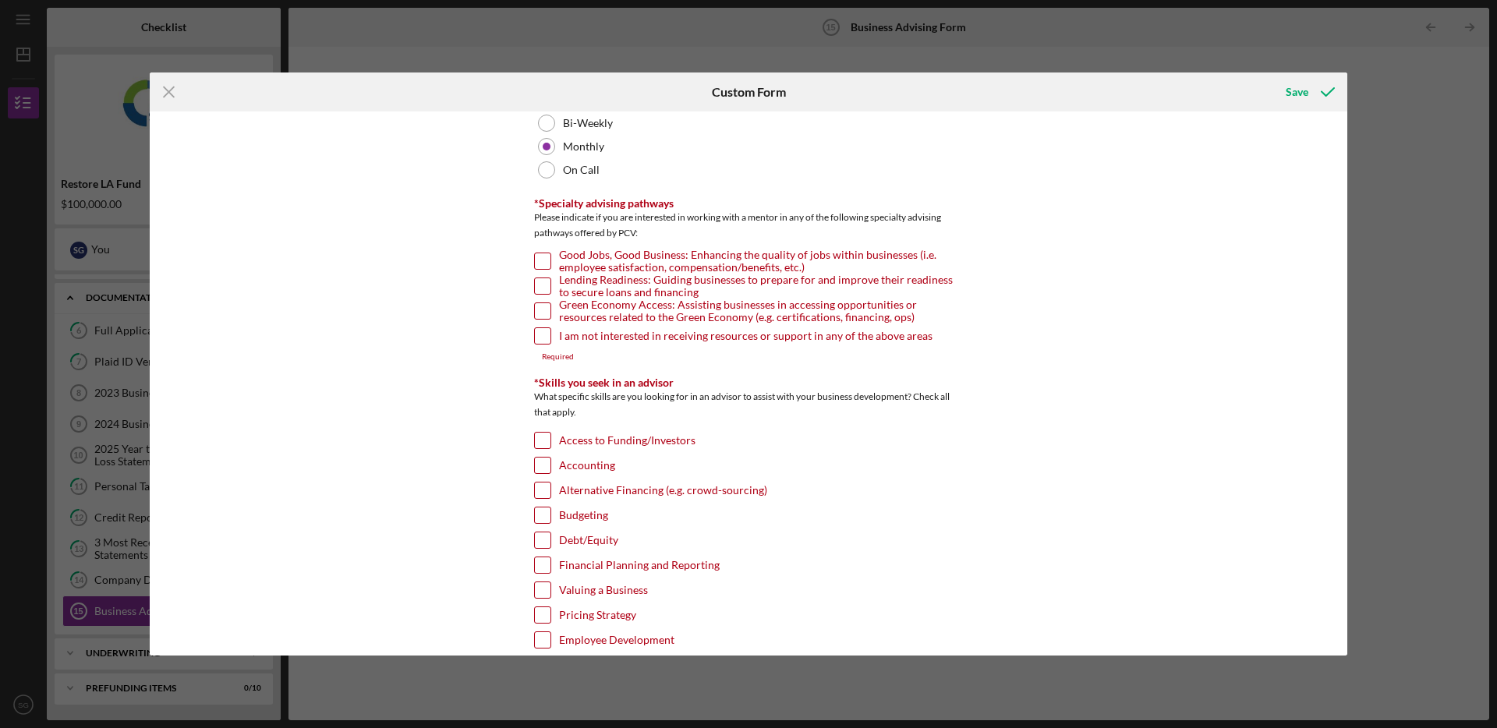
click at [543, 336] on input "I am not interested in receiving resources or support in any of the above areas" at bounding box center [543, 336] width 16 height 16
checkbox input "true"
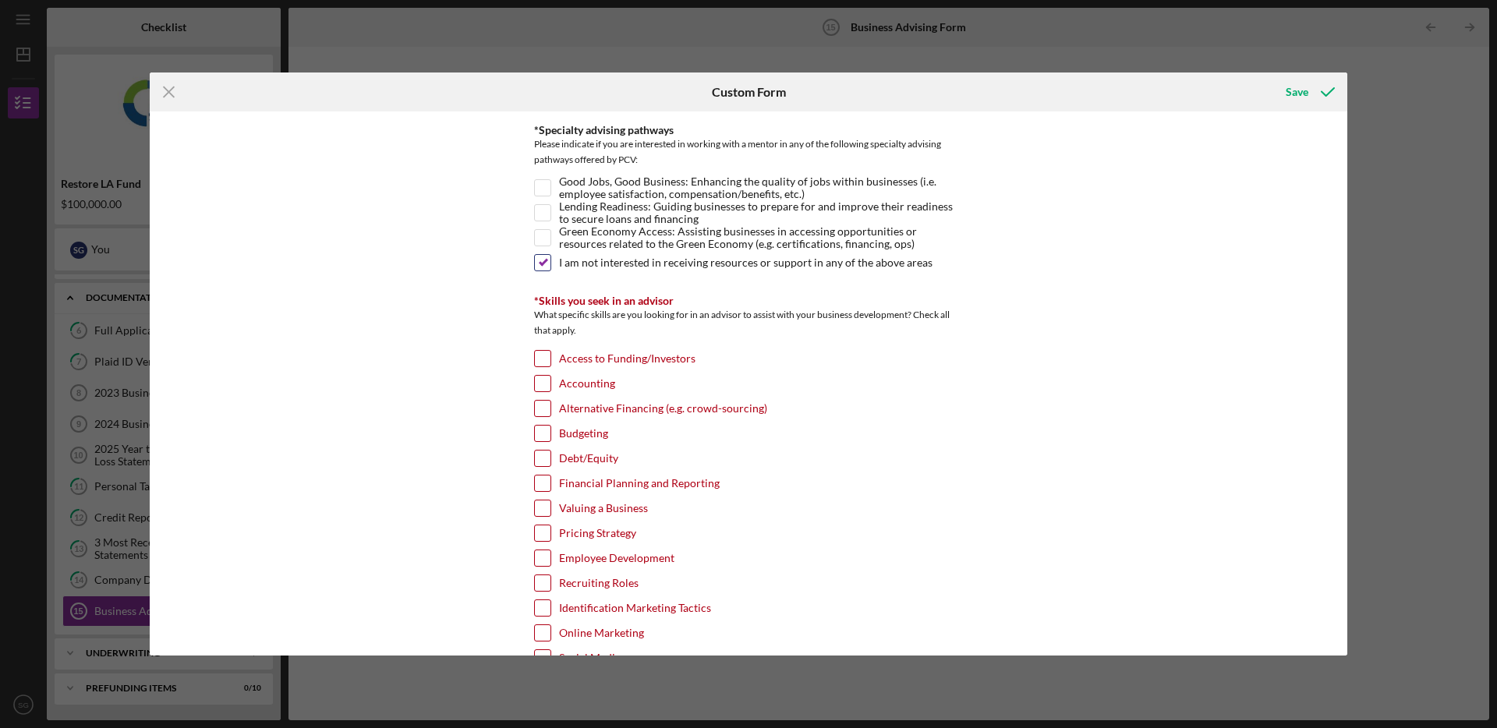
scroll to position [242, 0]
click at [547, 359] on input "Access to Funding/Investors" at bounding box center [543, 357] width 16 height 16
checkbox input "true"
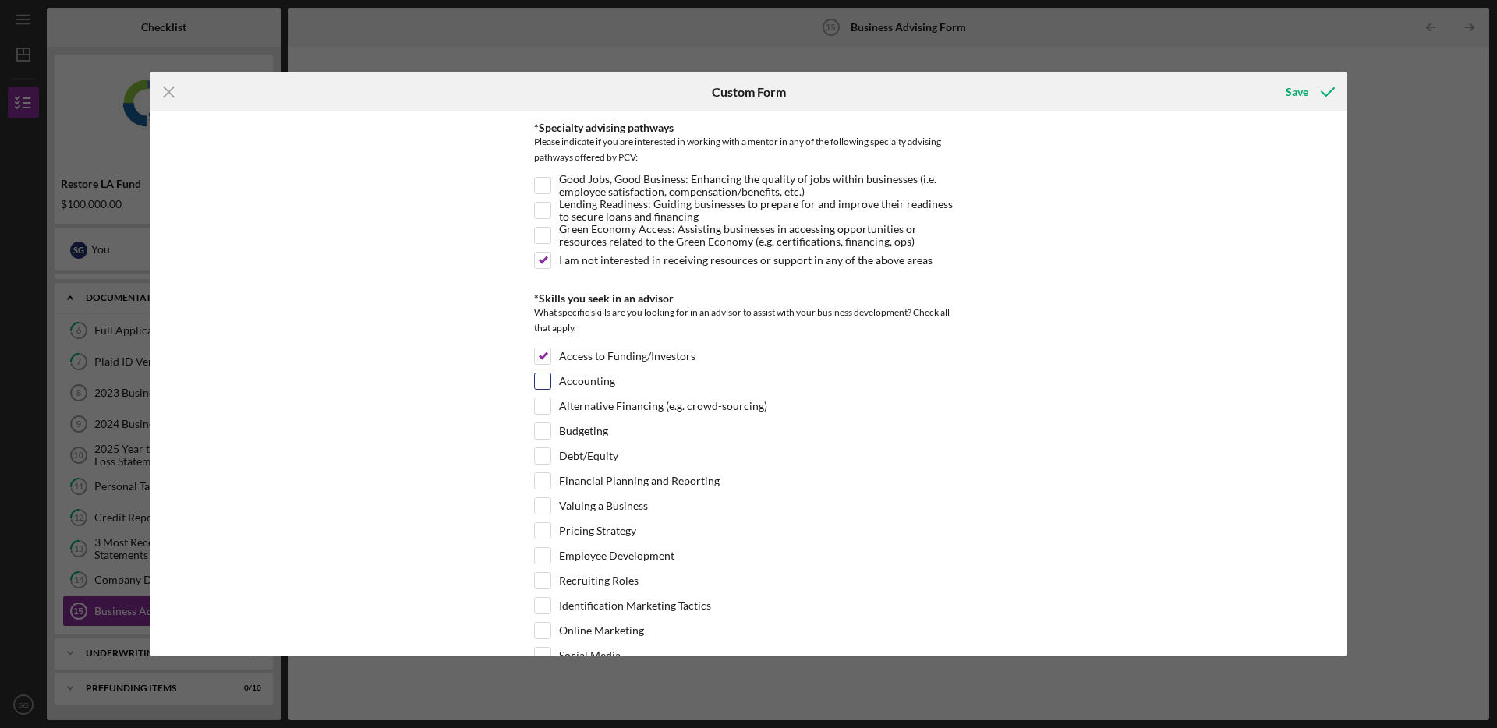
click at [541, 387] on input "Accounting" at bounding box center [543, 381] width 16 height 16
checkbox input "true"
click at [540, 413] on input "Alternative Financing (e.g. crowd-sourcing)" at bounding box center [543, 406] width 16 height 16
checkbox input "true"
click at [545, 433] on input "Budgeting" at bounding box center [543, 431] width 16 height 16
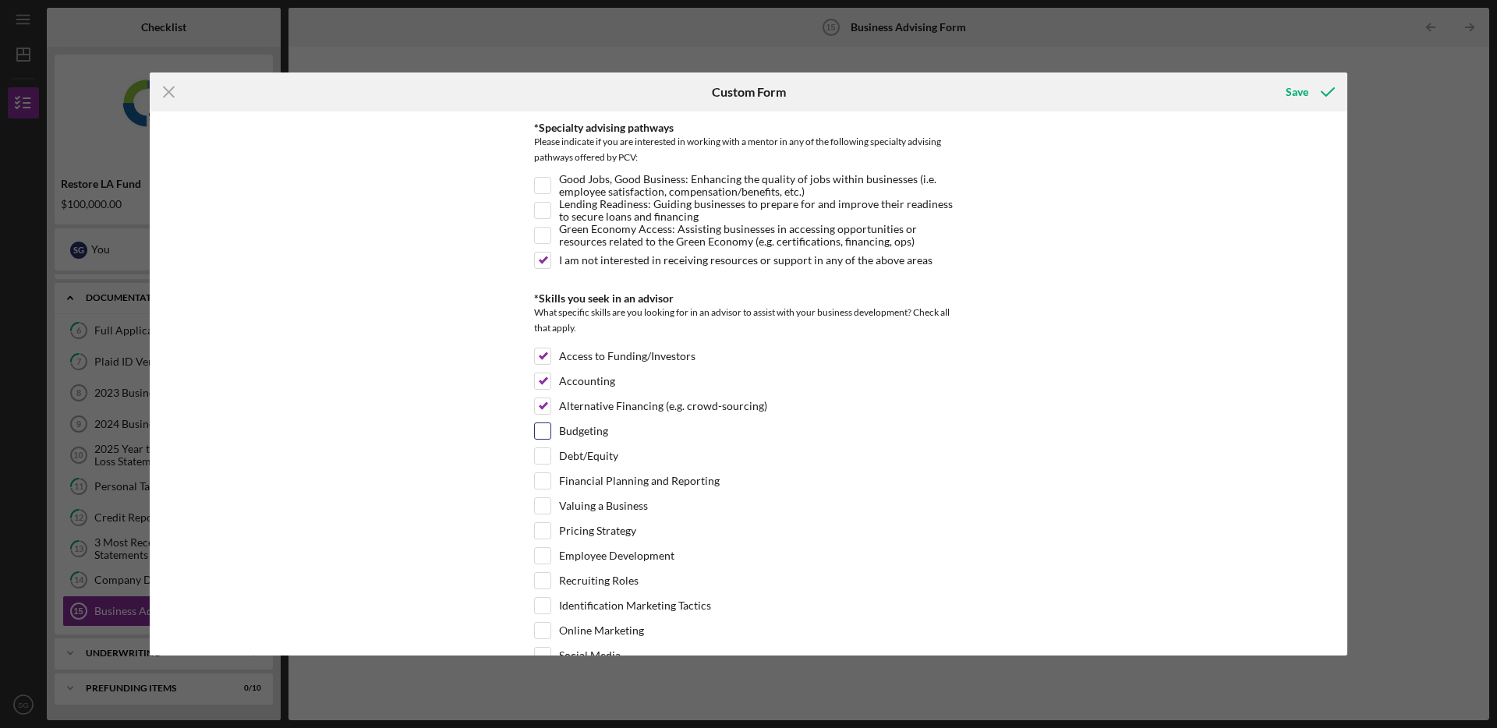
checkbox input "true"
click at [543, 455] on input "Debt/Equity" at bounding box center [543, 456] width 16 height 16
checkbox input "true"
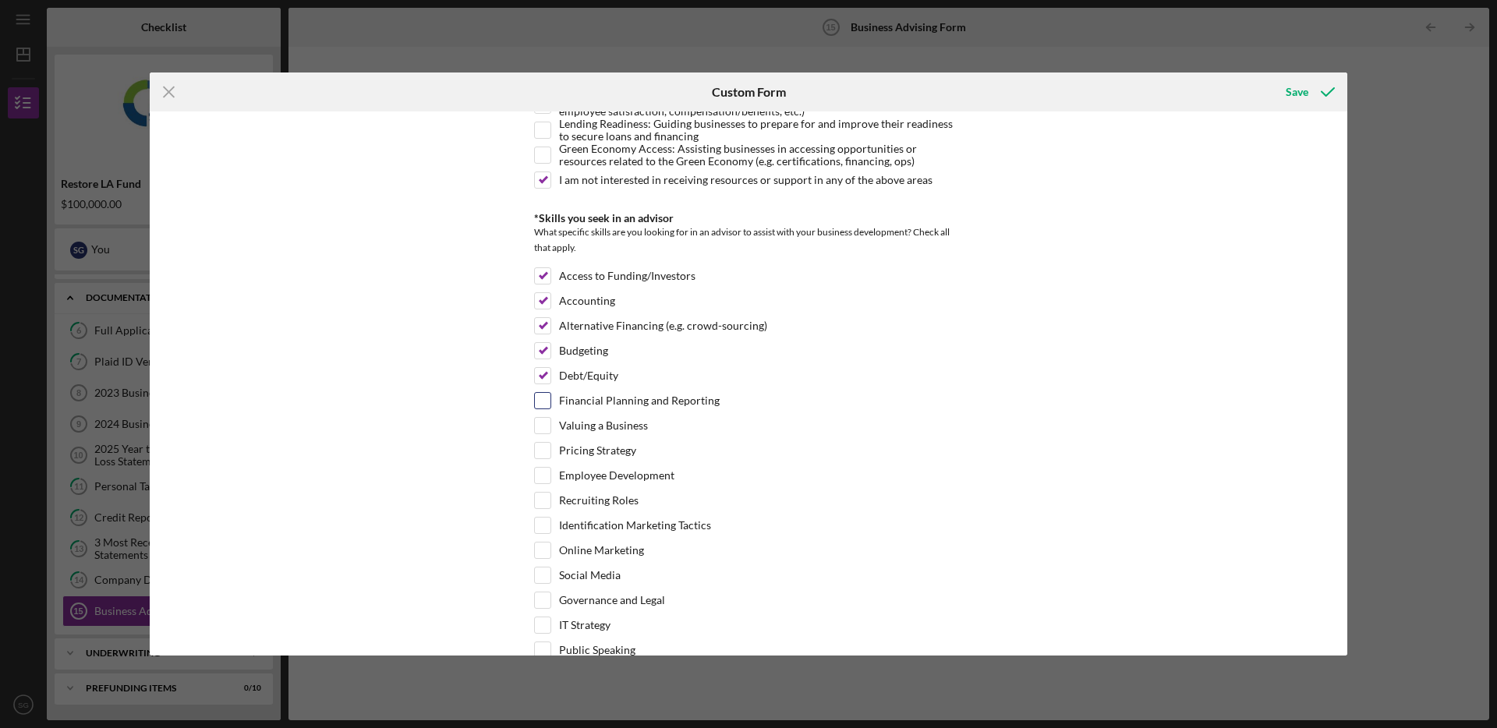
click at [543, 401] on input "Financial Planning and Reporting" at bounding box center [543, 401] width 16 height 16
checkbox input "true"
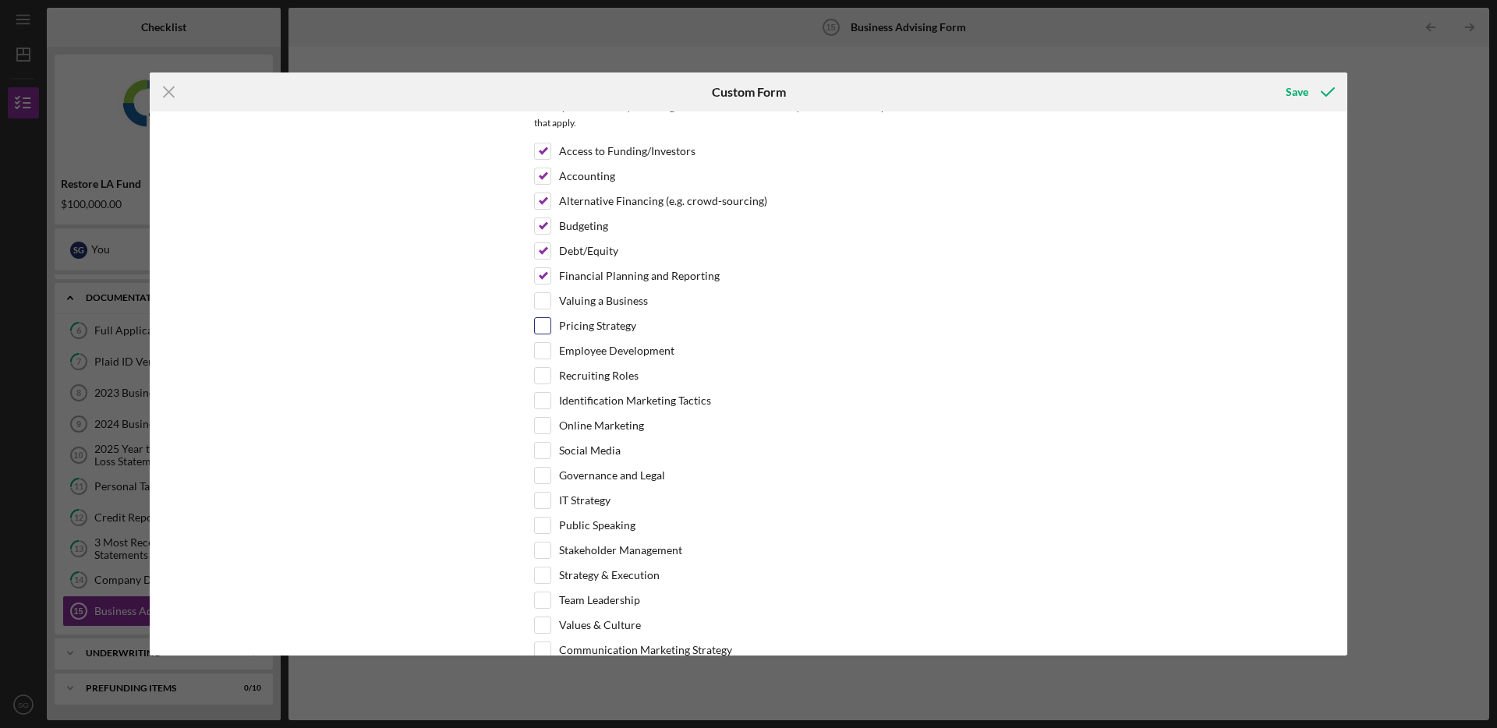
scroll to position [456, 0]
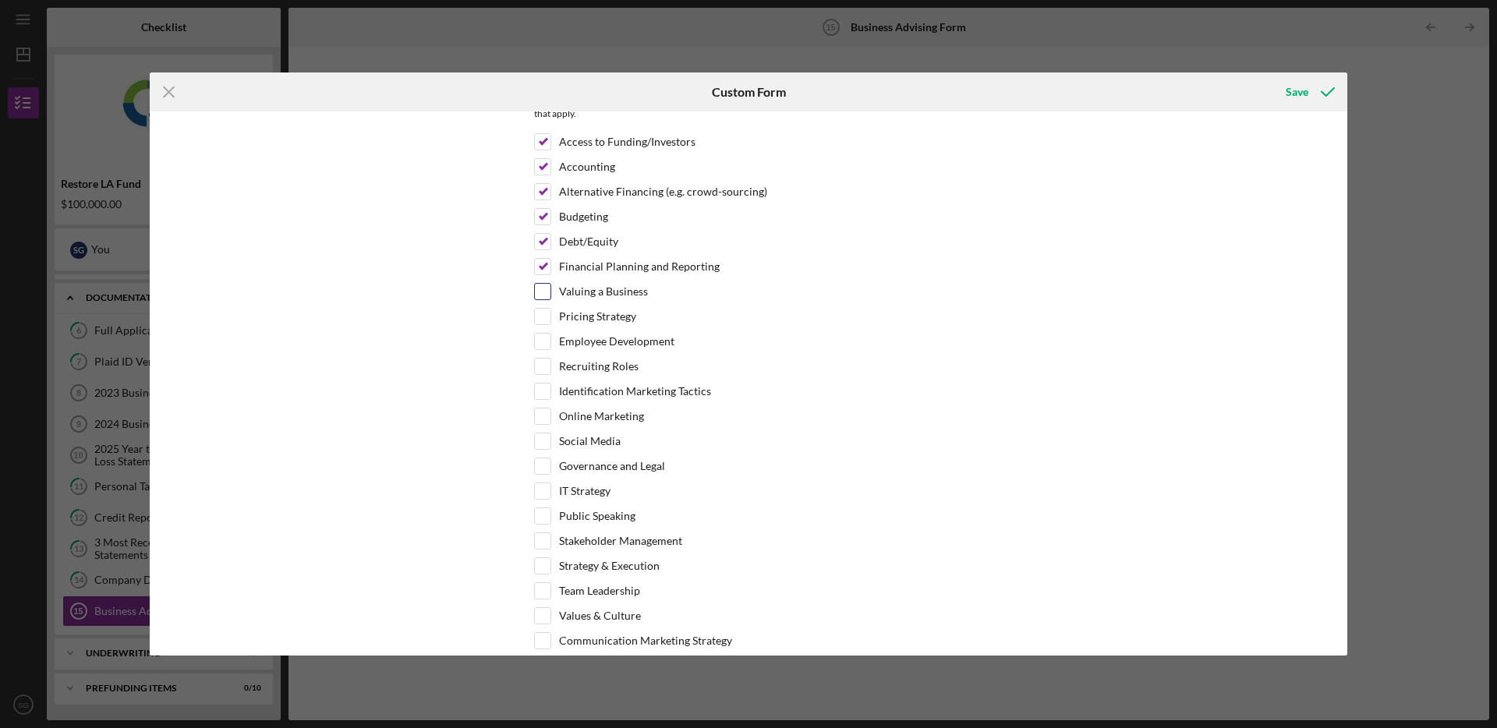
click at [540, 291] on input "Valuing a Business" at bounding box center [543, 292] width 16 height 16
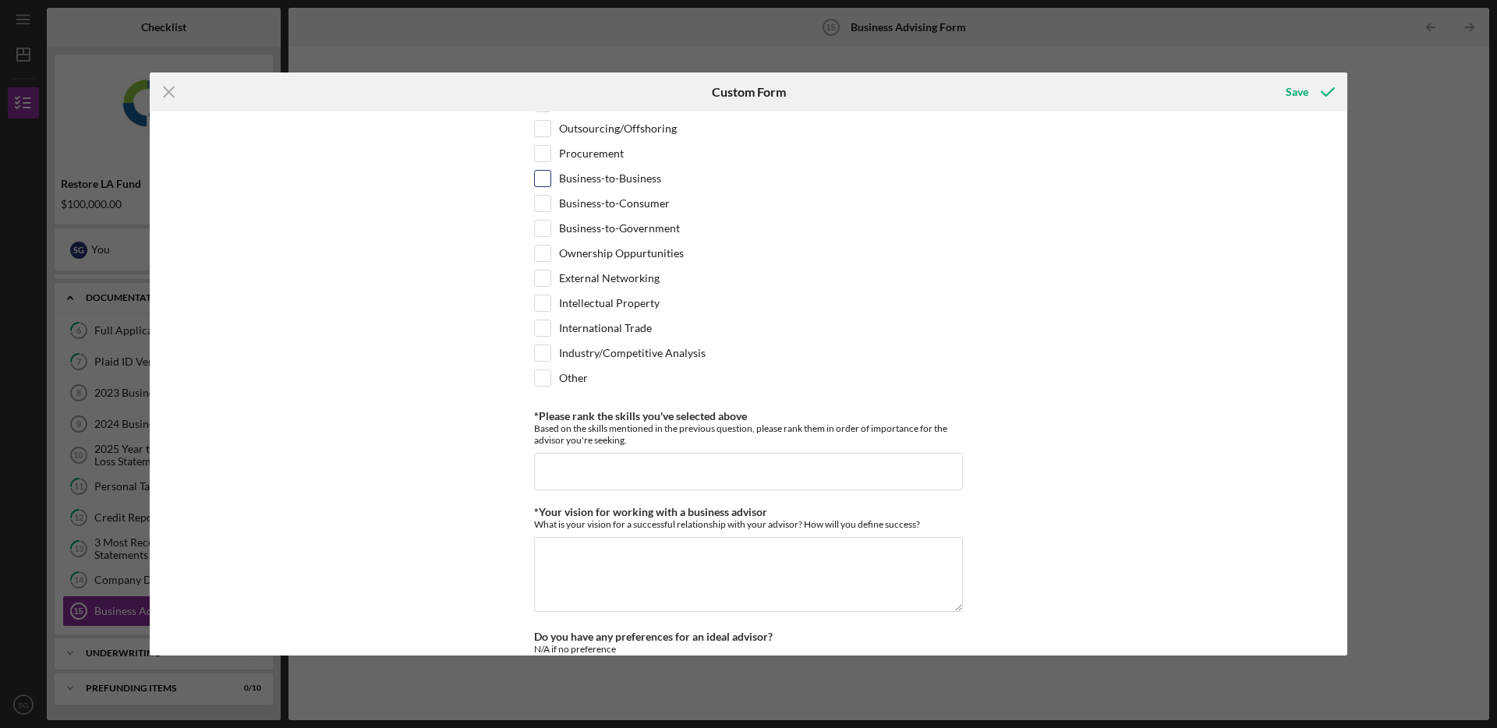
scroll to position [1074, 0]
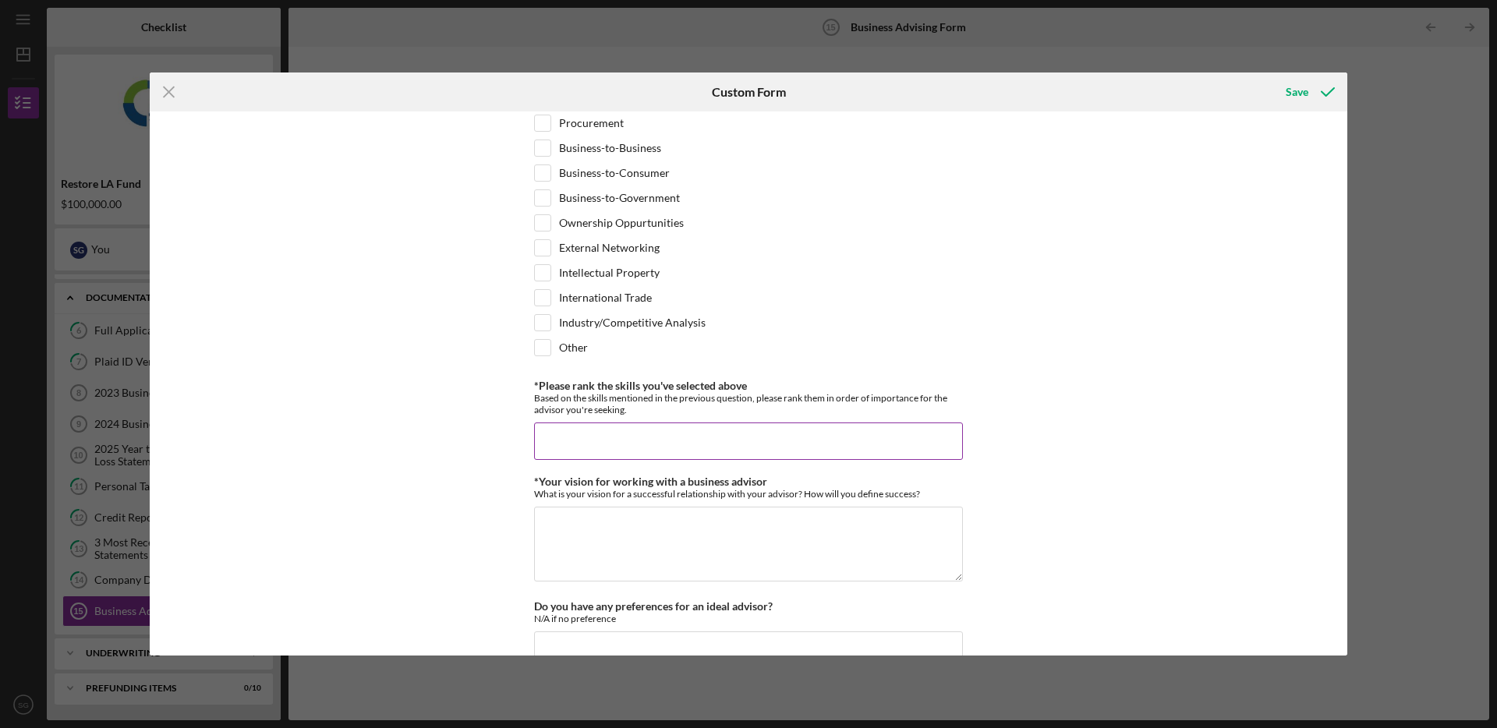
click at [596, 435] on input "*Please rank the skills you've selected above" at bounding box center [748, 441] width 429 height 37
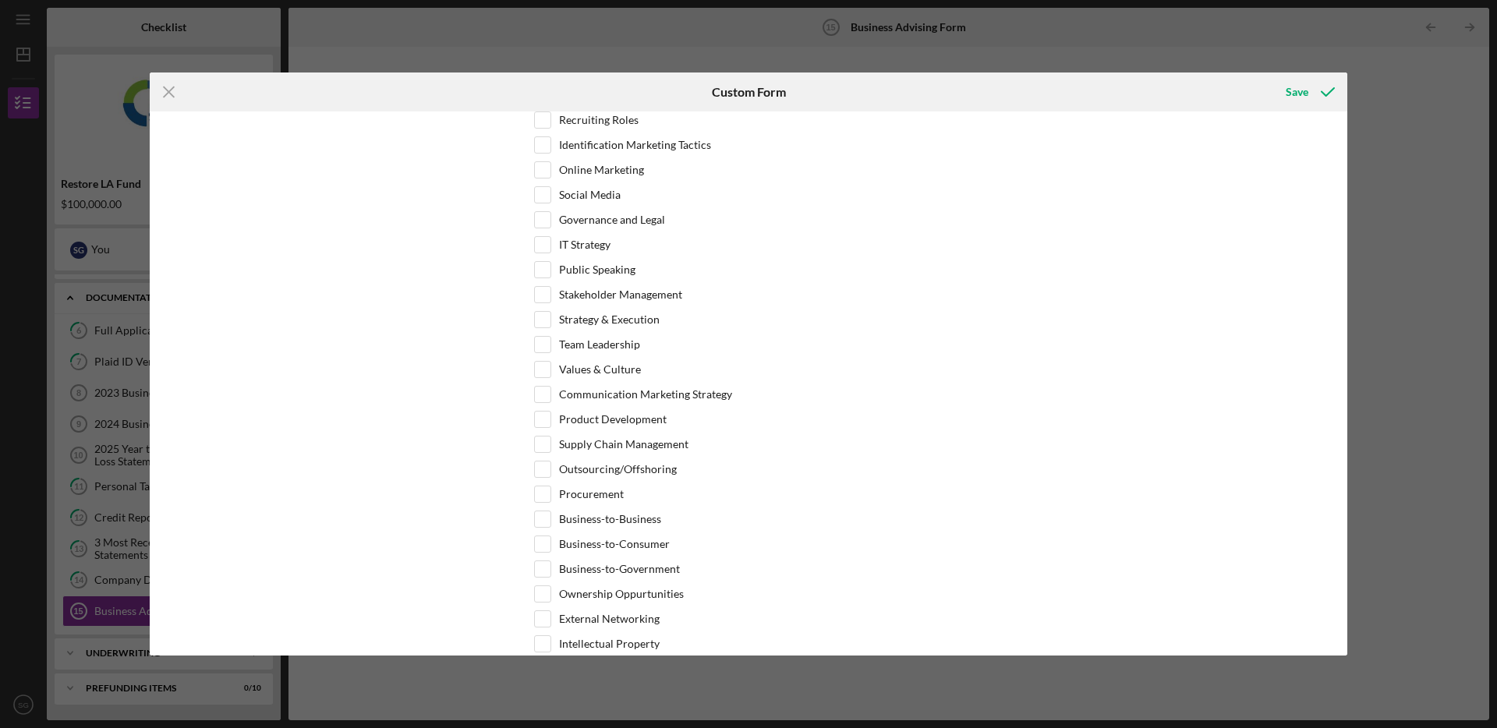
scroll to position [338, 0]
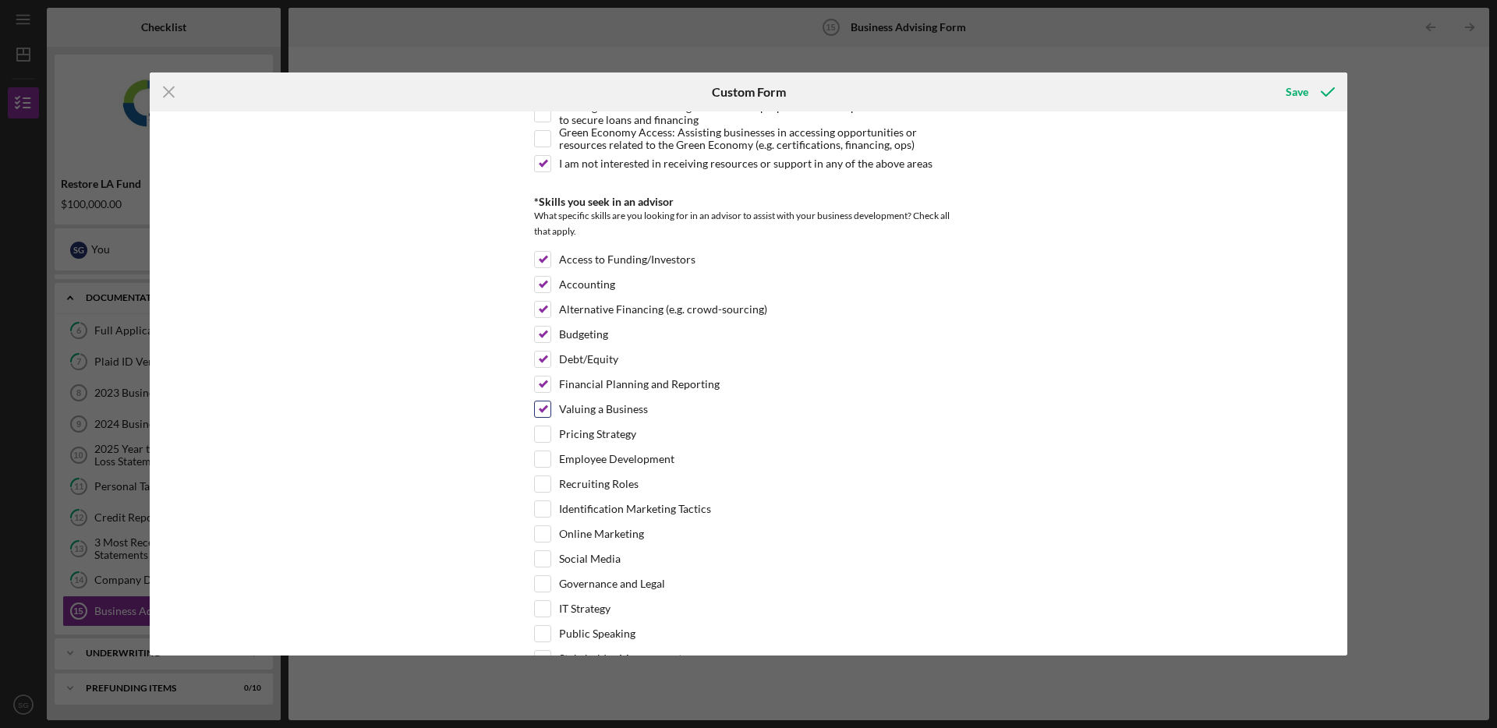
click at [543, 408] on input "Valuing a Business" at bounding box center [543, 410] width 16 height 16
checkbox input "false"
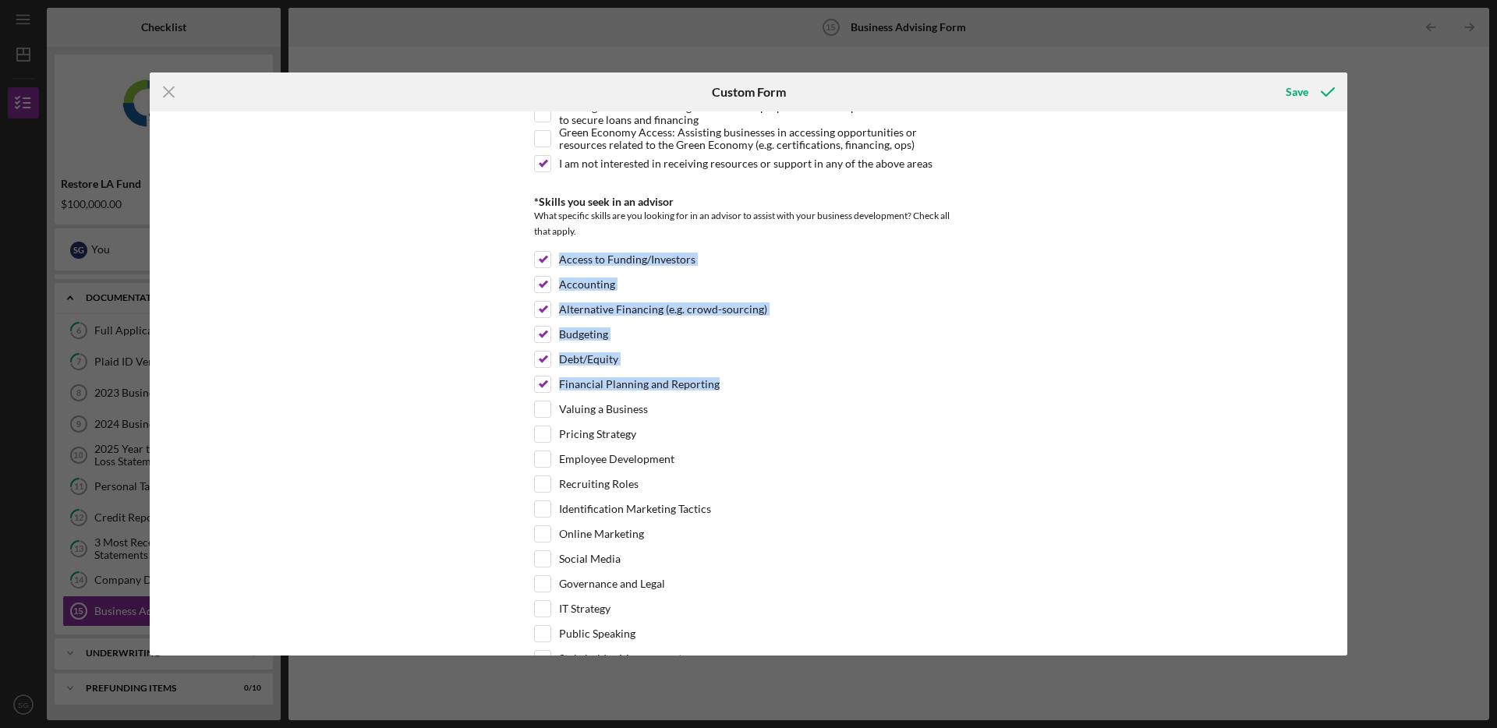
drag, startPoint x: 525, startPoint y: 347, endPoint x: 506, endPoint y: 299, distance: 51.1
click at [483, 265] on div "*Desired structure for your Business Advising needs Please select one option Pr…" at bounding box center [749, 382] width 1198 height 543
copy div "Access to Funding/Investors Accounting Alternative Financing (e.g. crowd-sourci…"
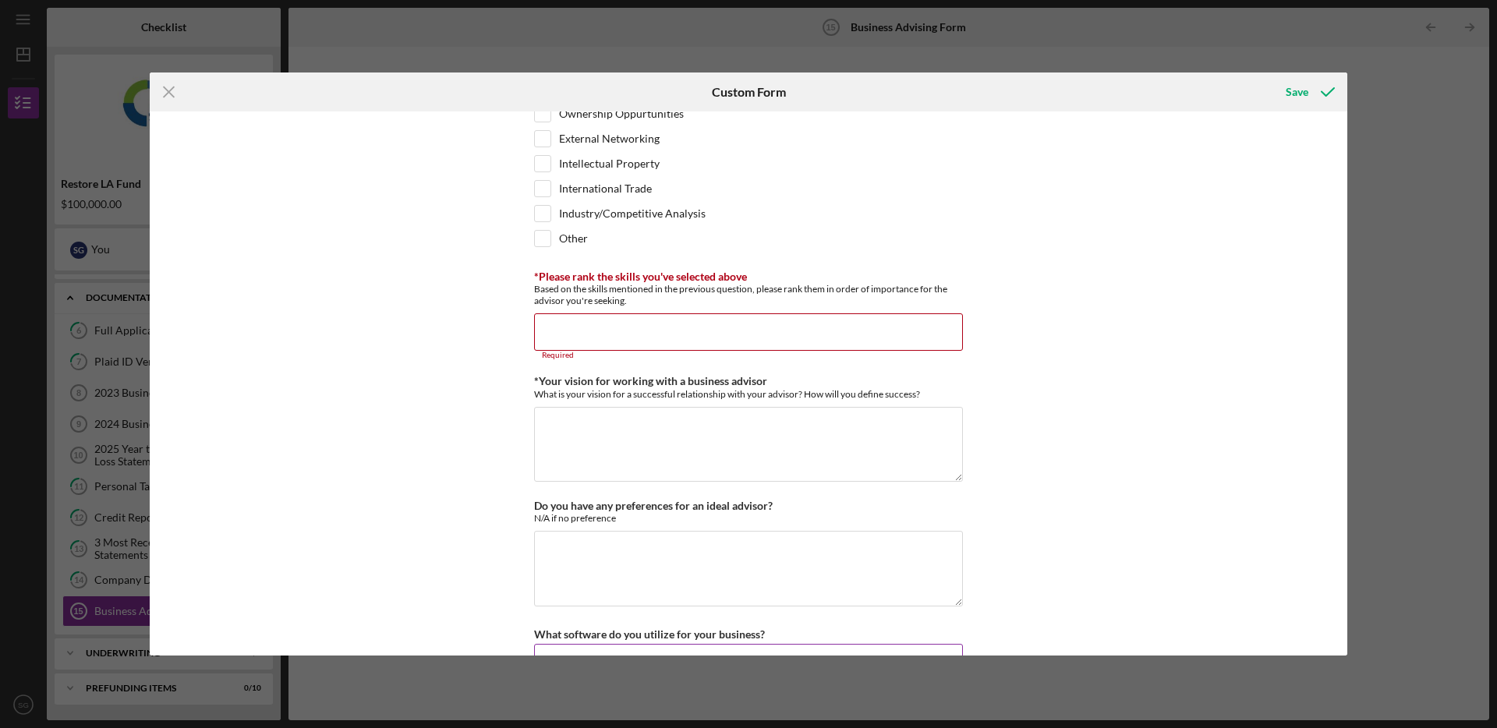
scroll to position [1269, 0]
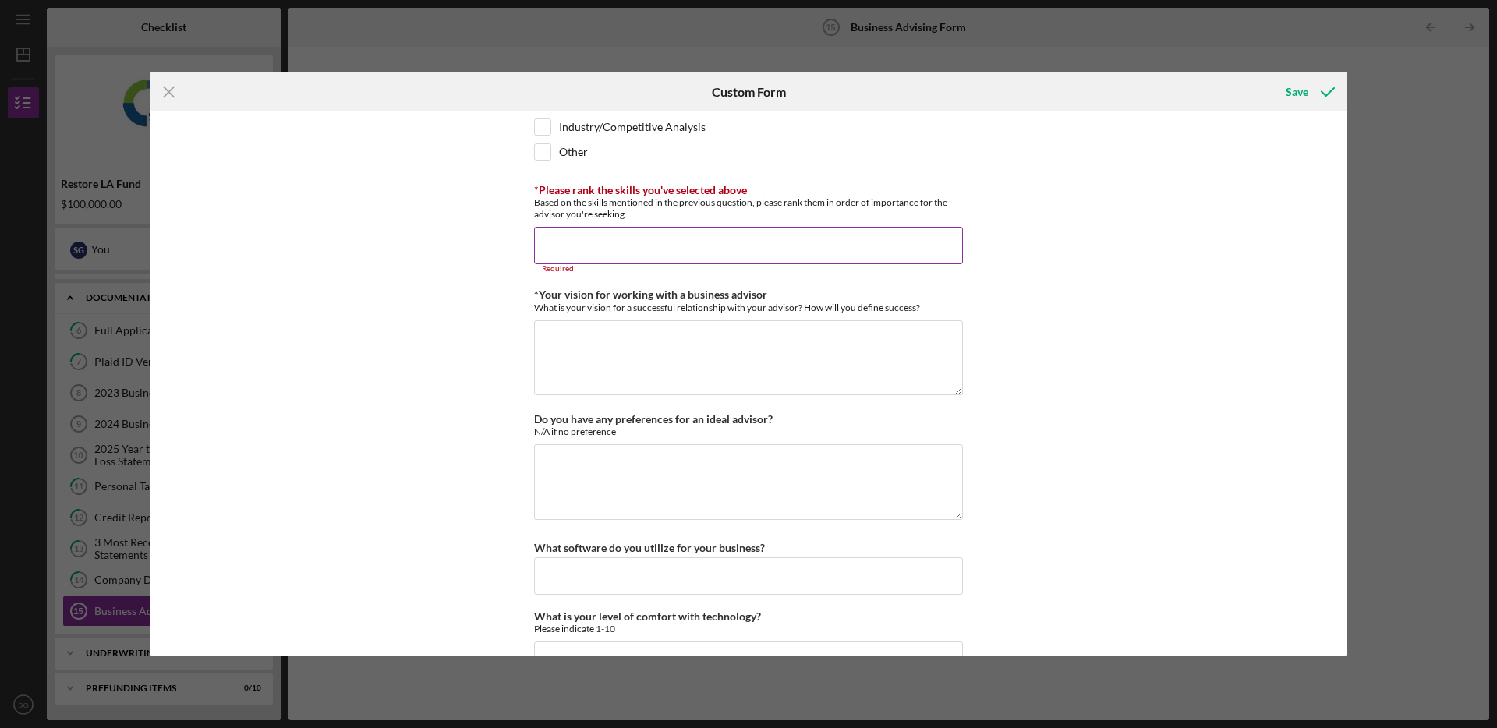
click at [558, 256] on input "*Please rank the skills you've selected above" at bounding box center [748, 245] width 429 height 37
paste input "Access to Funding/Investors Accounting Alternative Financing (e.g. crowd-sourci…"
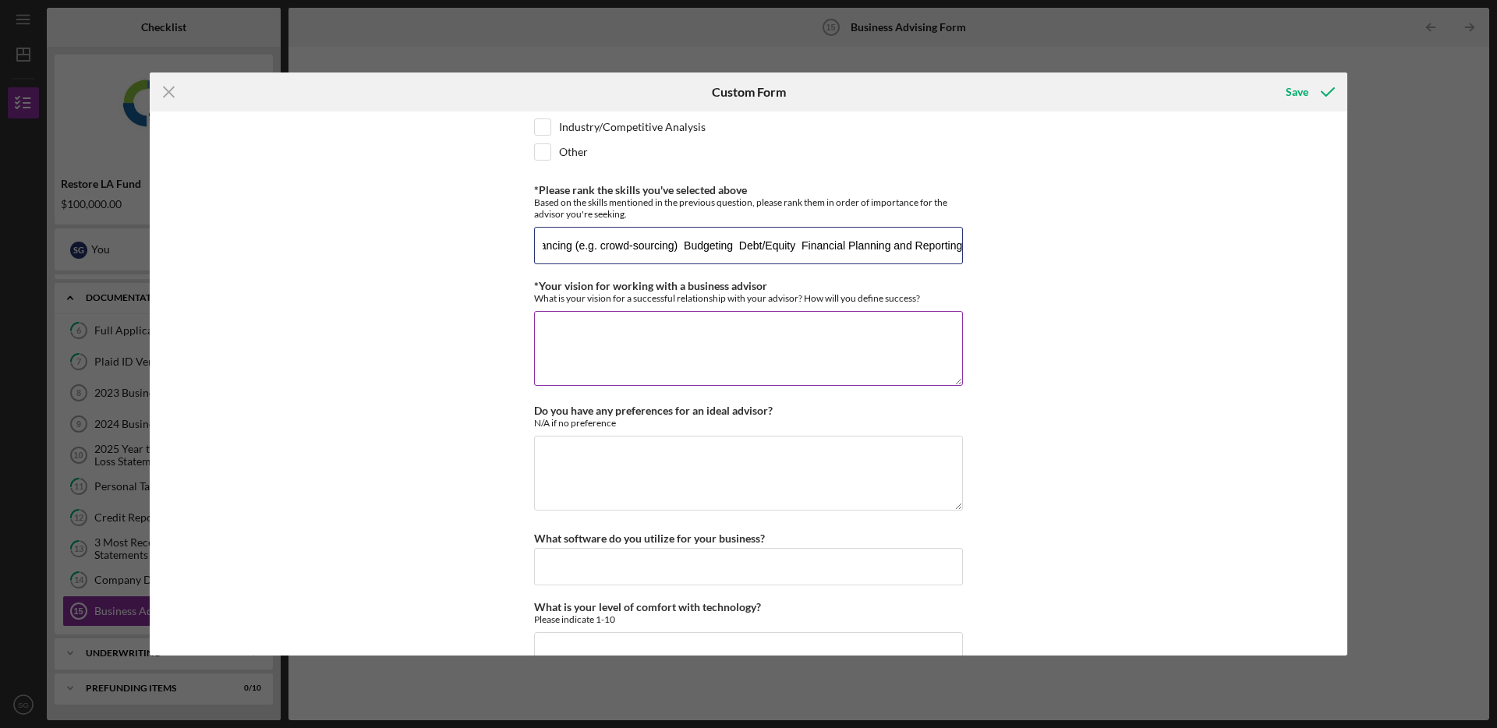
type input "Access to Funding/Investors Accounting Alternative Financing (e.g. crowd-sourci…"
click at [593, 338] on textarea "*Your vision for working with a business advisor" at bounding box center [748, 348] width 429 height 75
type textarea "Expanding the development of my business"
click at [621, 457] on textarea "Do you have any preferences for an ideal advisor?" at bounding box center [748, 473] width 429 height 75
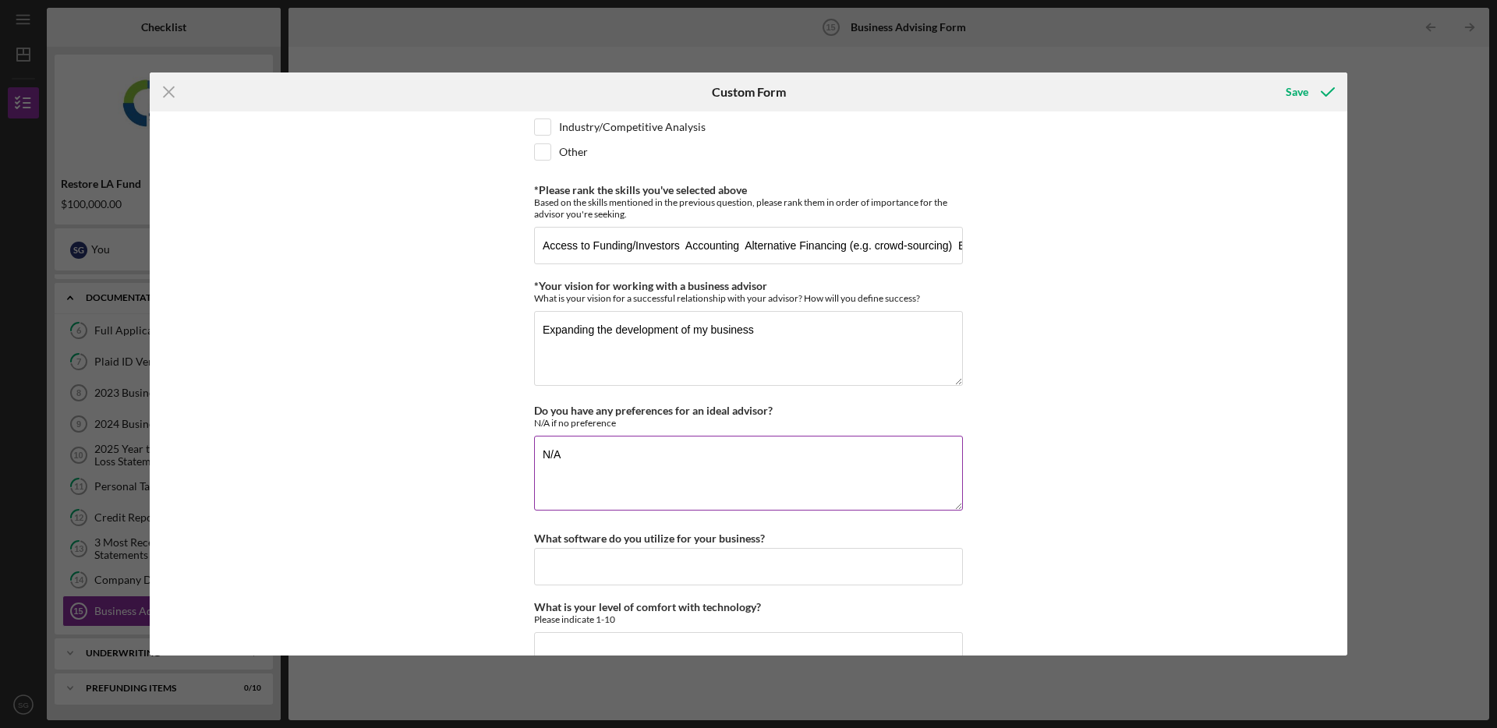
scroll to position [1307, 0]
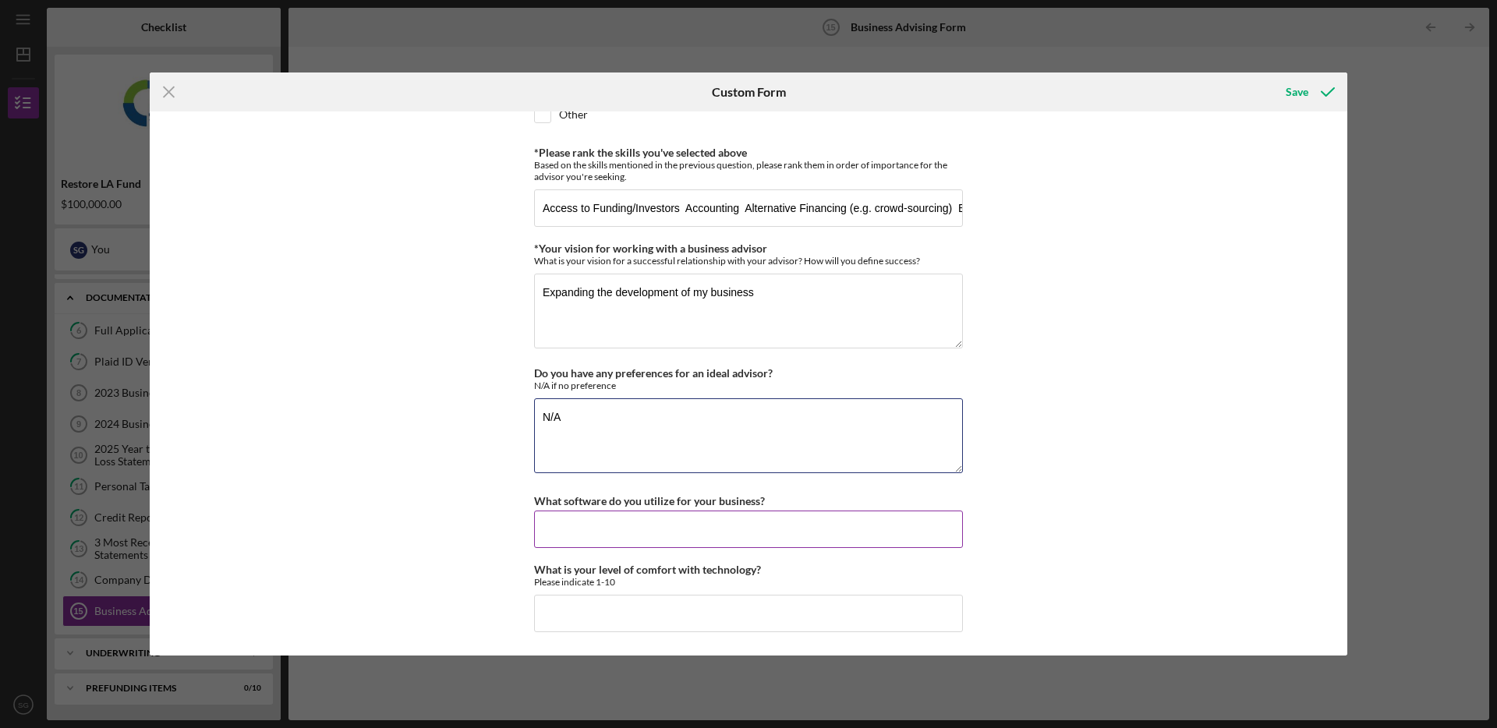
type textarea "N/A"
click at [596, 508] on div "What software do you utilize for your business?" at bounding box center [748, 500] width 429 height 19
click at [596, 515] on input "What software do you utilize for your business?" at bounding box center [748, 529] width 429 height 37
type input "Quickbooks"
type input "10"
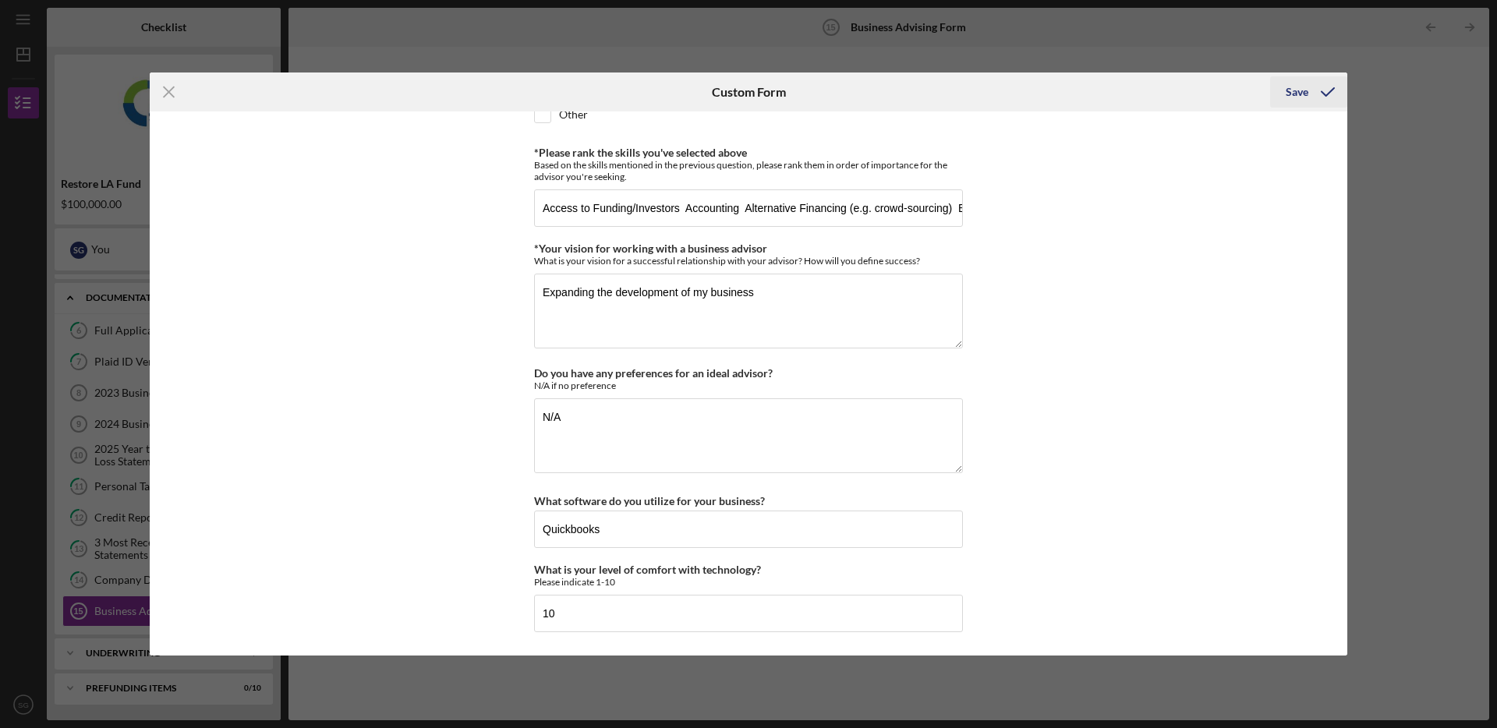
click at [1320, 87] on icon "submit" at bounding box center [1327, 92] width 39 height 39
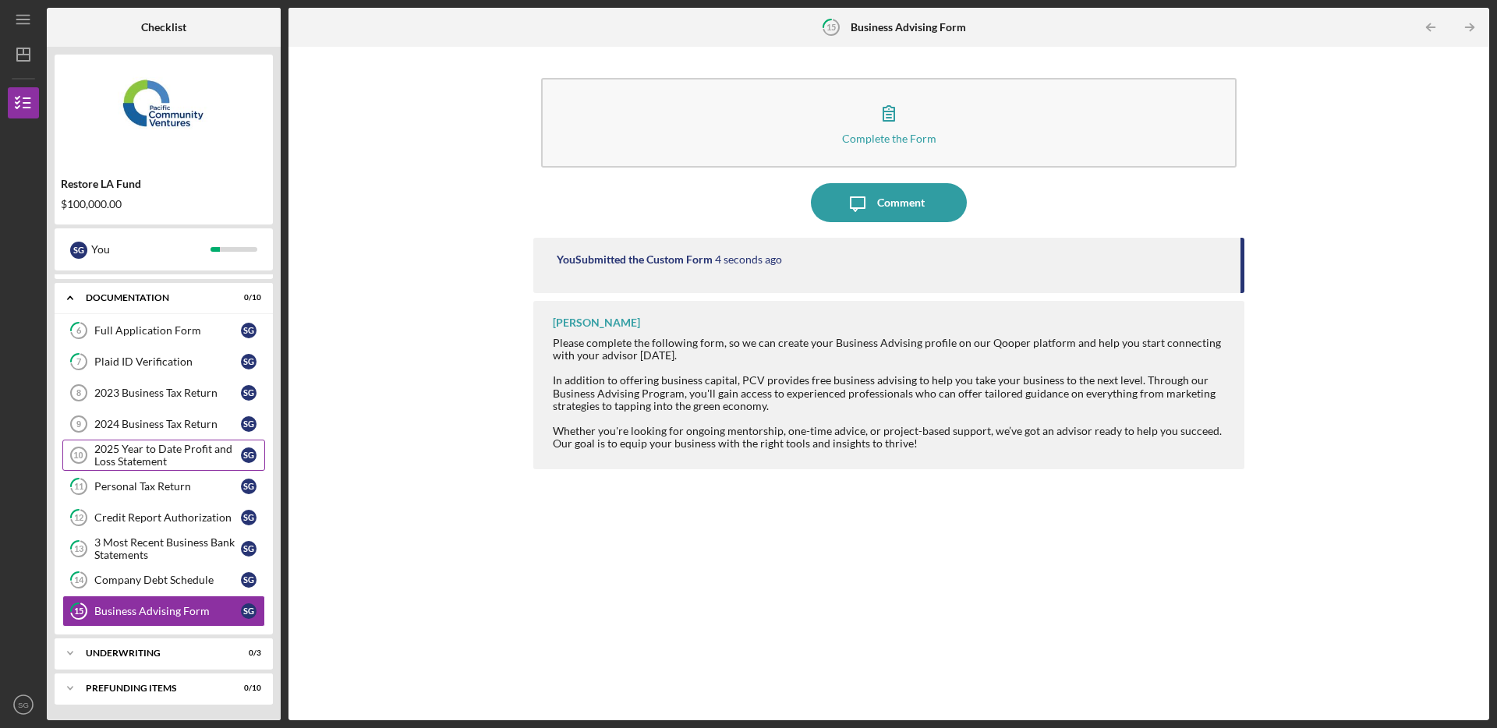
click at [156, 468] on link "2025 Year to Date Profit and Loss Statement 10 2025 Year to Date Profit and Los…" at bounding box center [163, 455] width 203 height 31
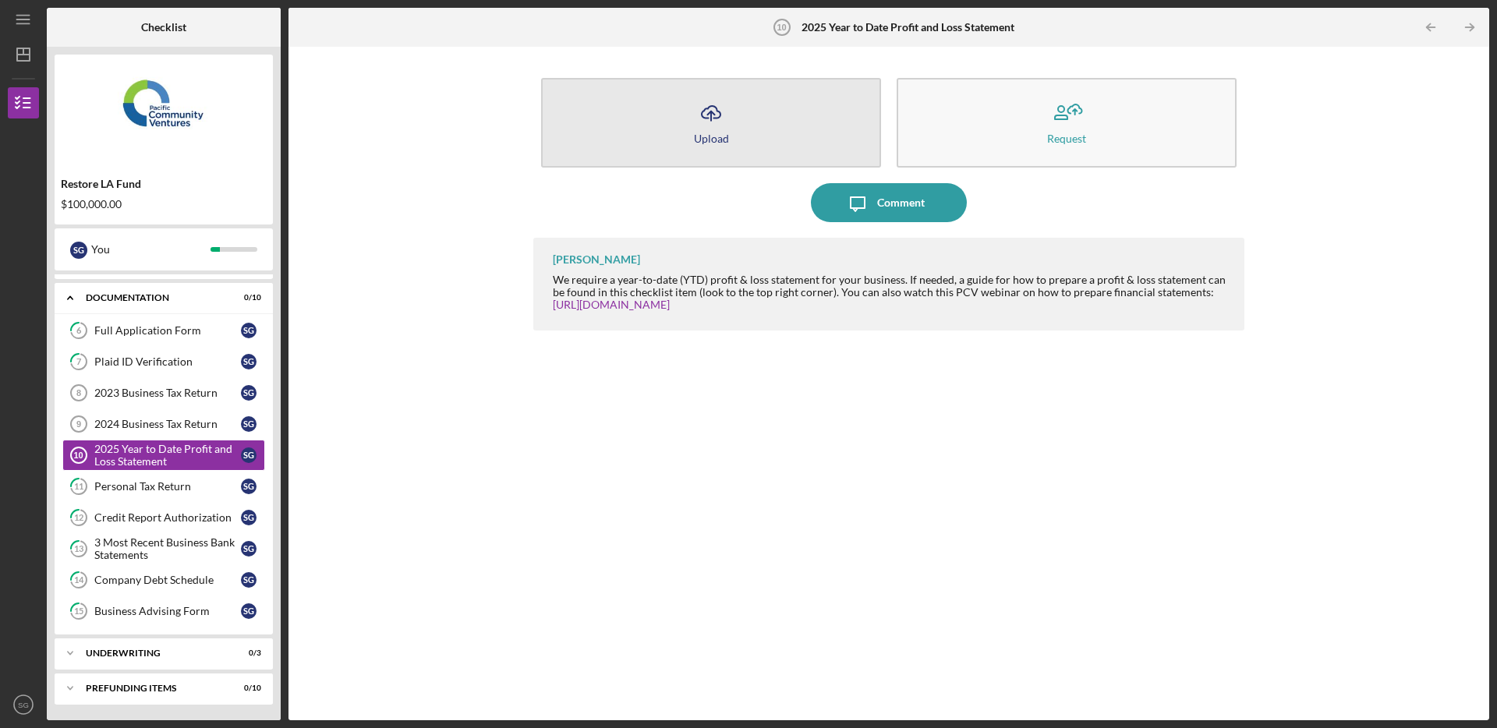
click at [692, 122] on icon "Icon/Upload" at bounding box center [711, 113] width 39 height 39
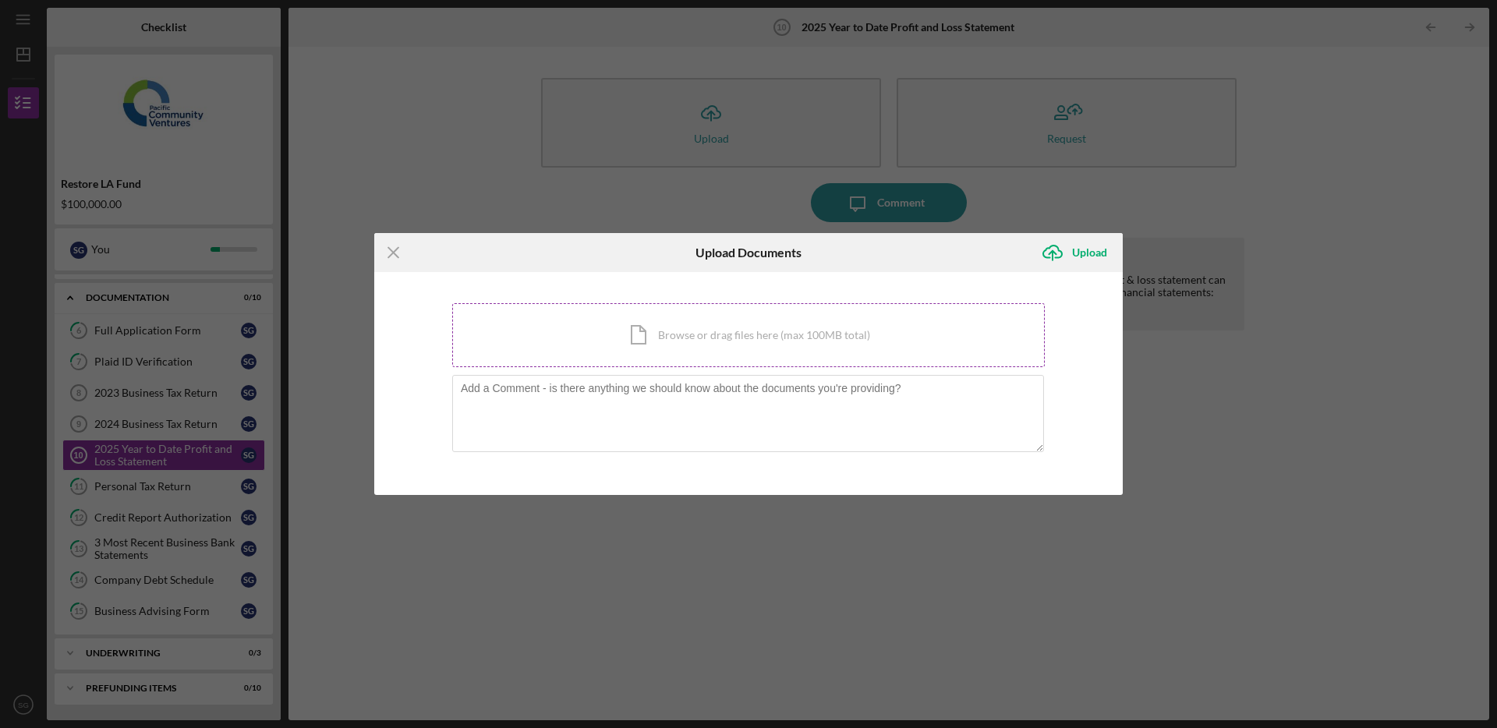
click at [674, 335] on div "Icon/Document Browse or drag files here (max 100MB total) Tap to choose files o…" at bounding box center [748, 335] width 593 height 64
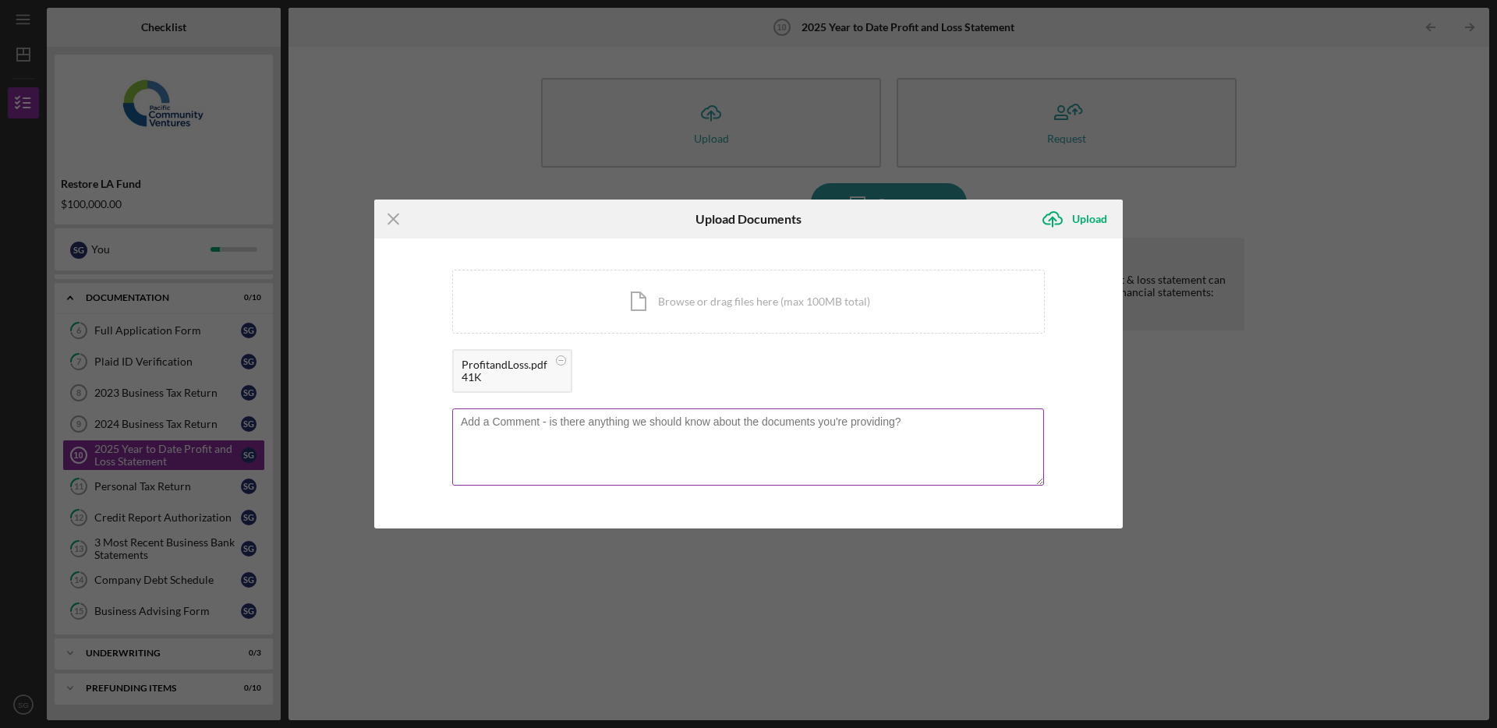
click at [582, 448] on textarea at bounding box center [748, 447] width 592 height 76
click at [1084, 221] on div "Upload" at bounding box center [1089, 218] width 35 height 31
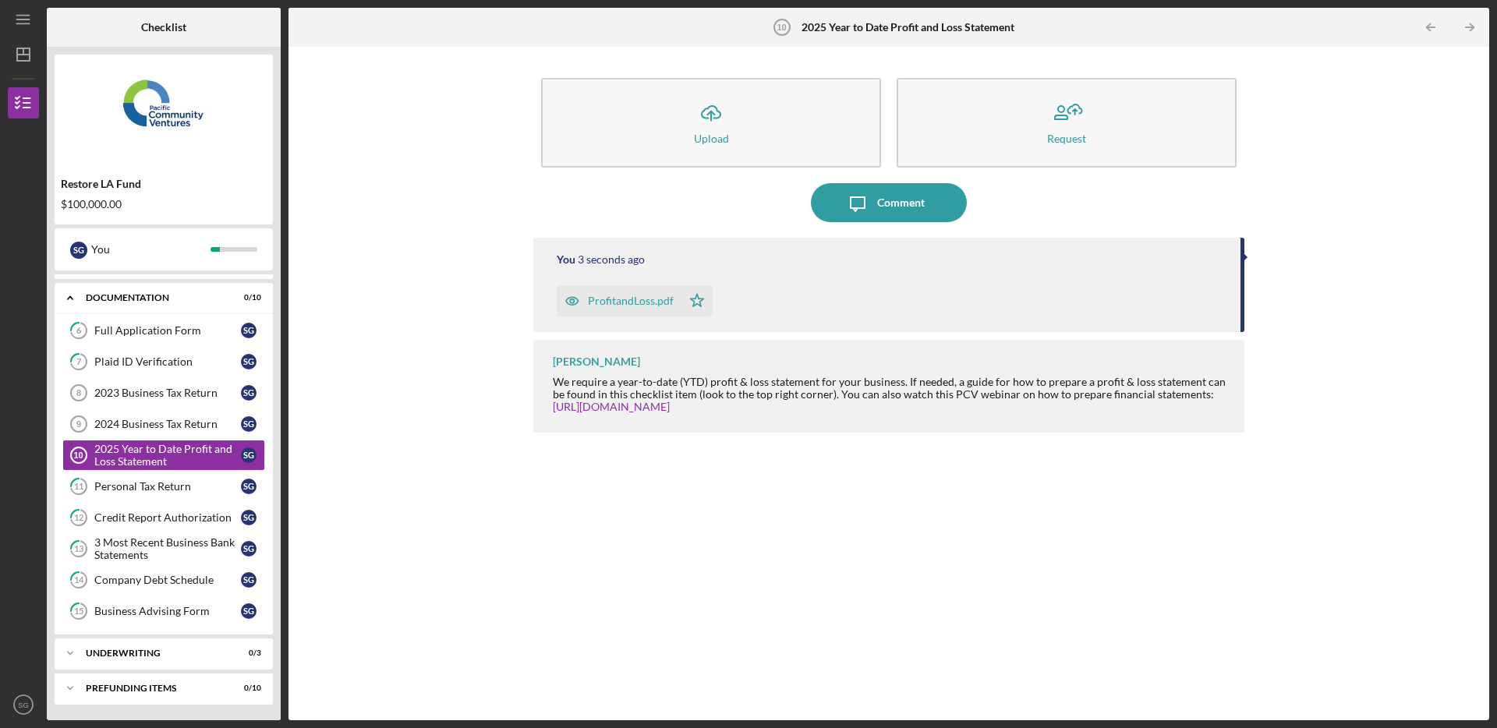
click at [975, 395] on div "We require a year-to-date (YTD) profit & loss statement for your business. If n…" at bounding box center [891, 394] width 676 height 37
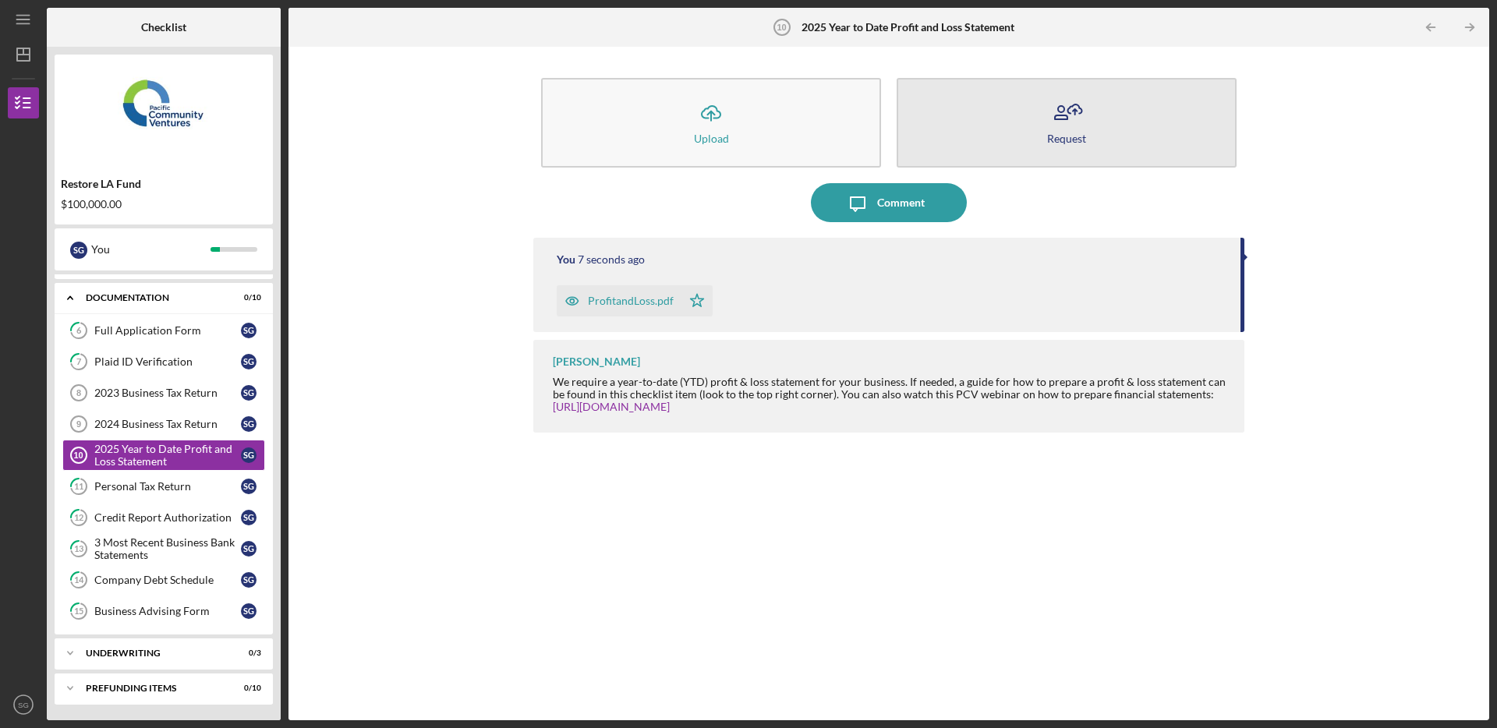
click at [1078, 129] on icon "button" at bounding box center [1066, 113] width 39 height 39
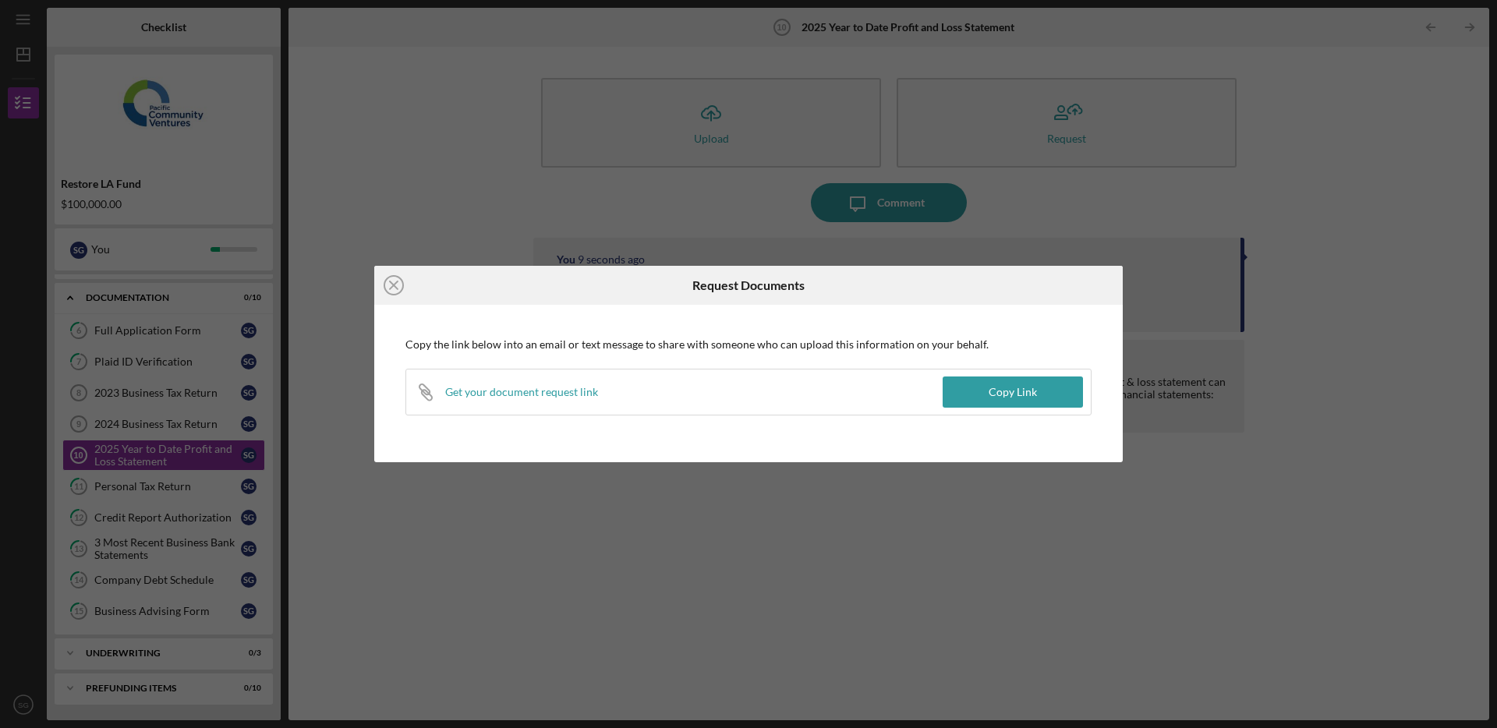
click at [999, 487] on div "Icon/Close Request Documents Copy the link below into an email or text message …" at bounding box center [748, 364] width 1497 height 728
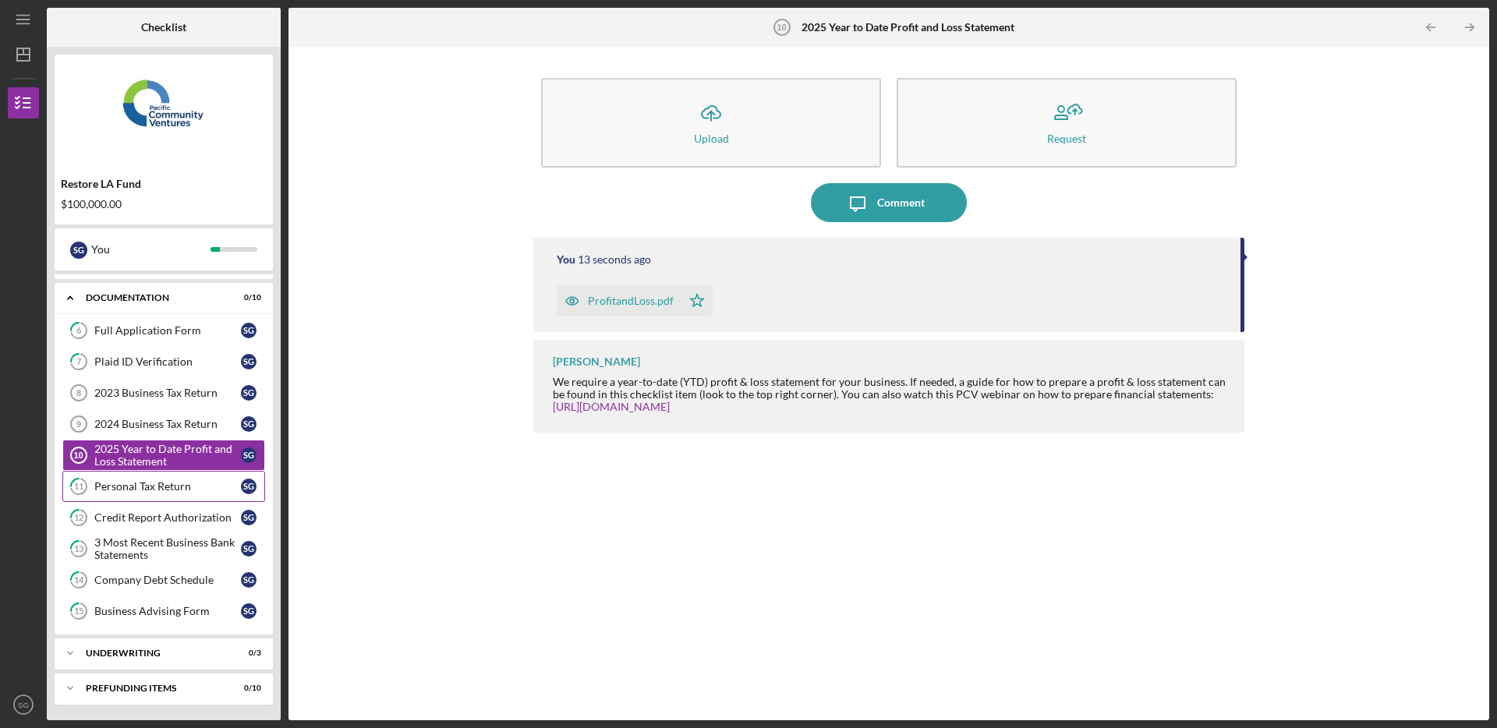
click at [161, 494] on link "11 Personal Tax Return S G" at bounding box center [163, 486] width 203 height 31
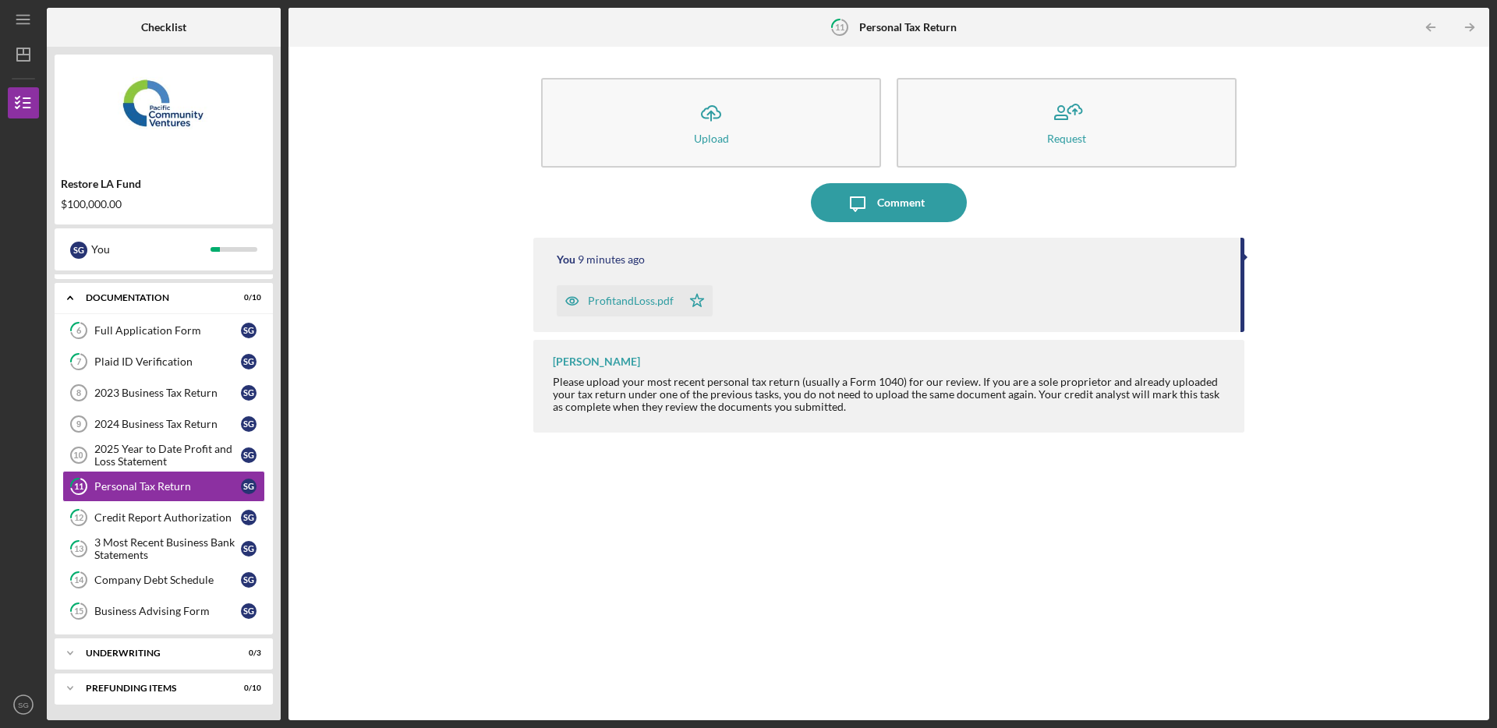
click at [788, 307] on div "ProfitandLoss.pdf Icon/Star" at bounding box center [891, 297] width 668 height 39
click at [681, 302] on icon "Icon/Star" at bounding box center [696, 300] width 31 height 31
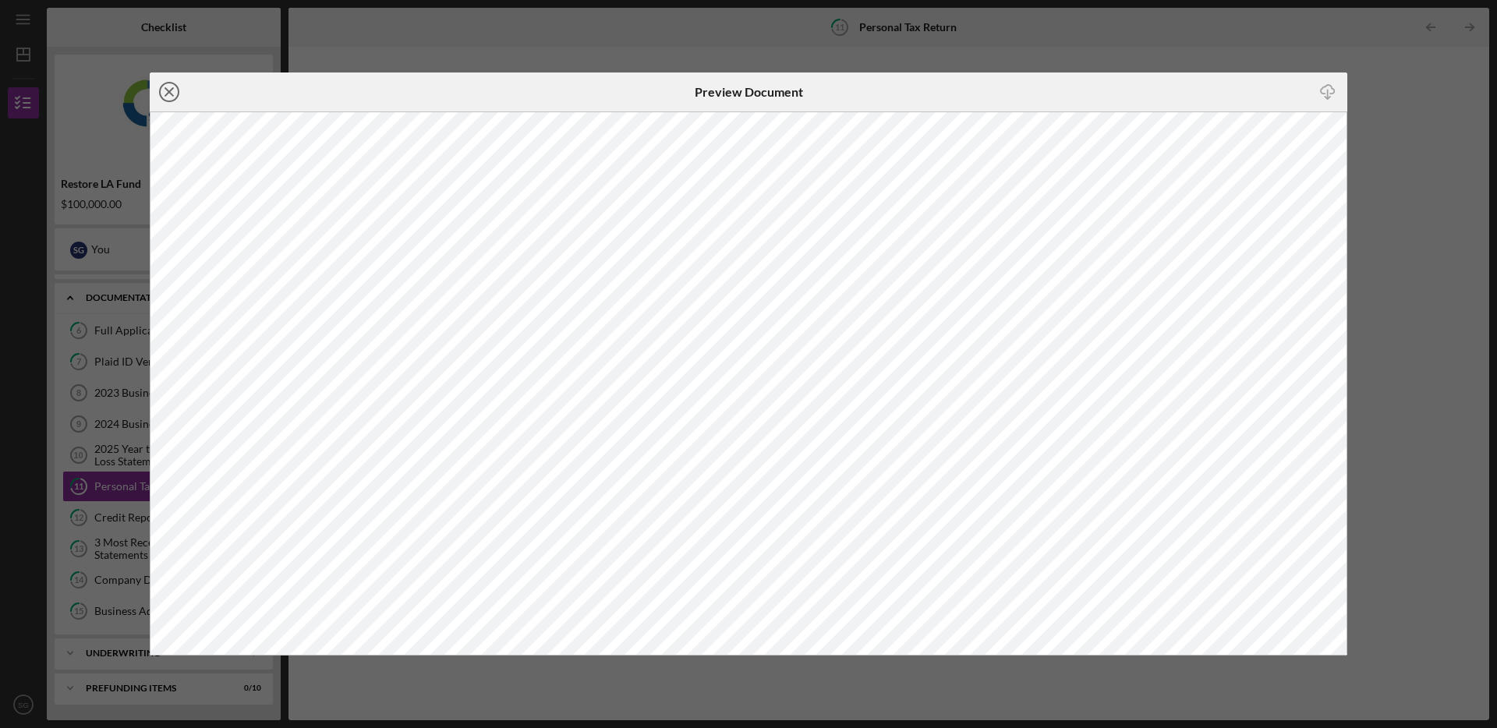
click at [175, 94] on icon "Icon/Close" at bounding box center [169, 92] width 39 height 39
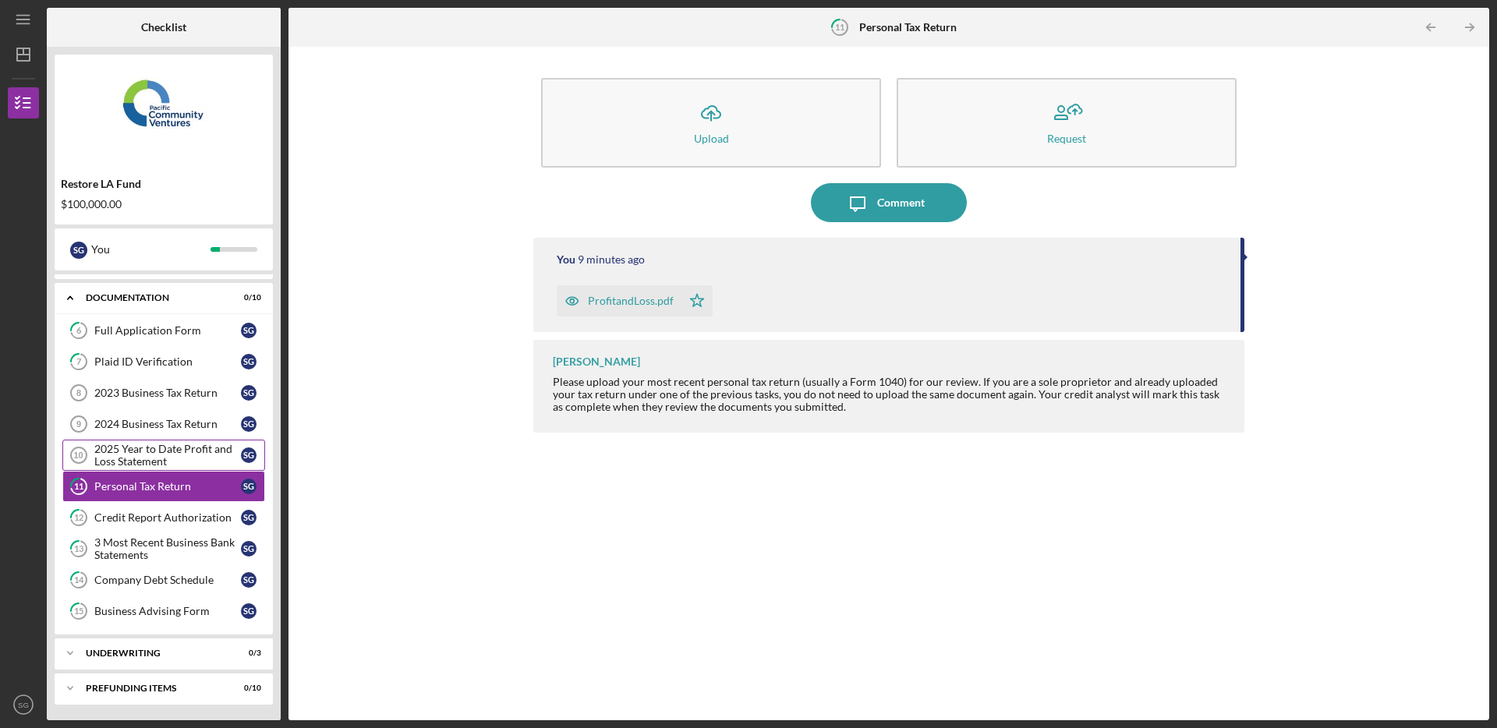
click at [152, 459] on div "2025 Year to Date Profit and Loss Statement" at bounding box center [167, 455] width 147 height 25
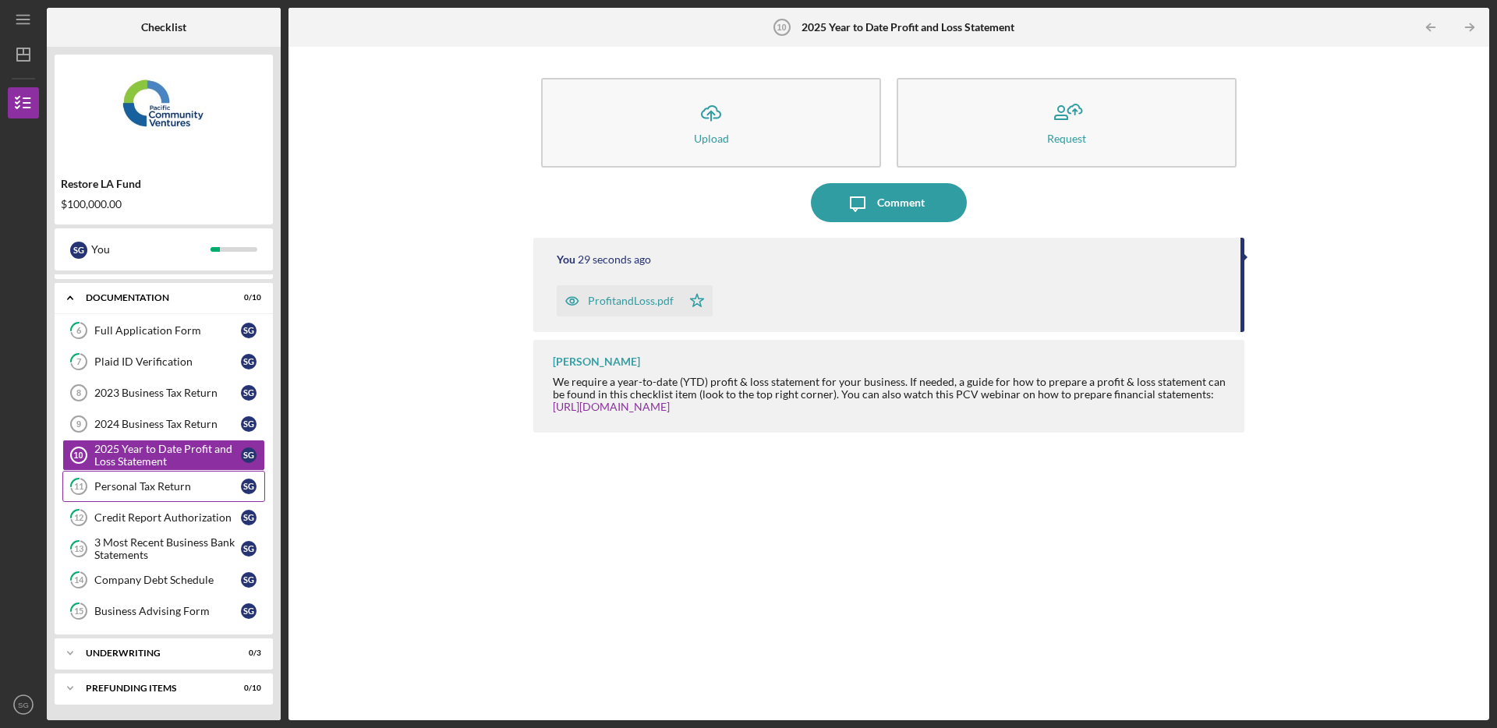
click at [150, 490] on div "Personal Tax Return" at bounding box center [167, 486] width 147 height 12
